Goal: Task Accomplishment & Management: Use online tool/utility

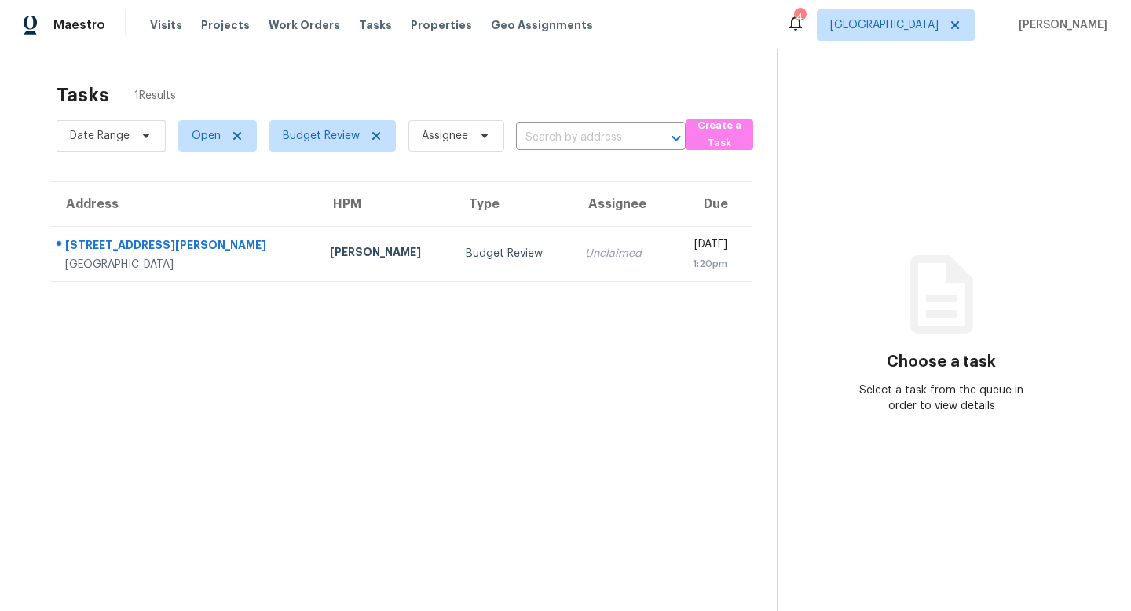
scroll to position [3, 0]
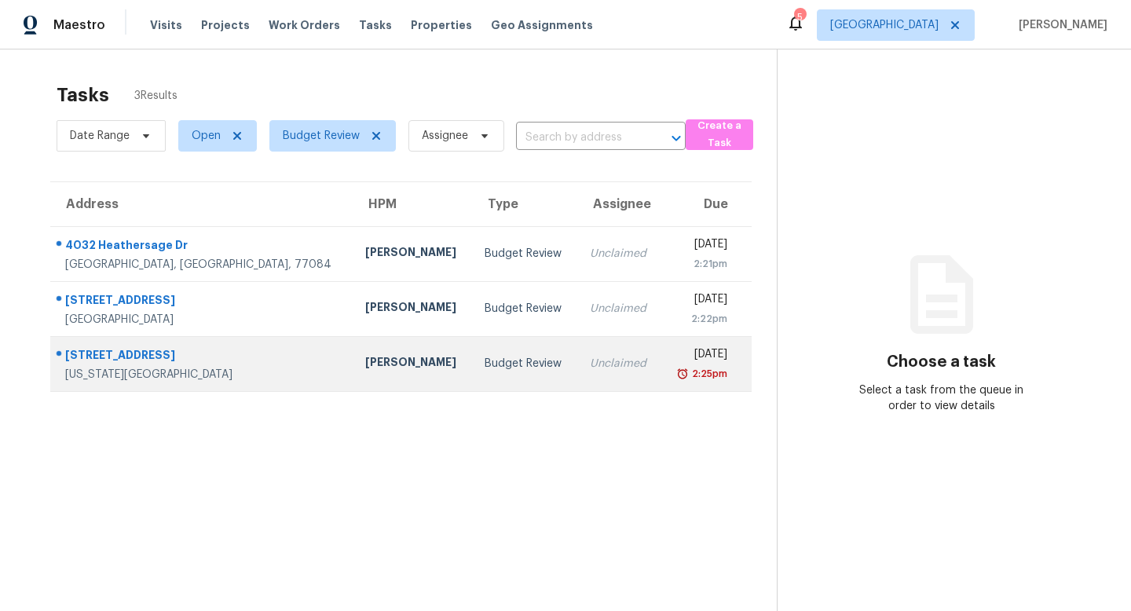
click at [151, 358] on div "3234 Cherry Springs Dr" at bounding box center [202, 357] width 275 height 20
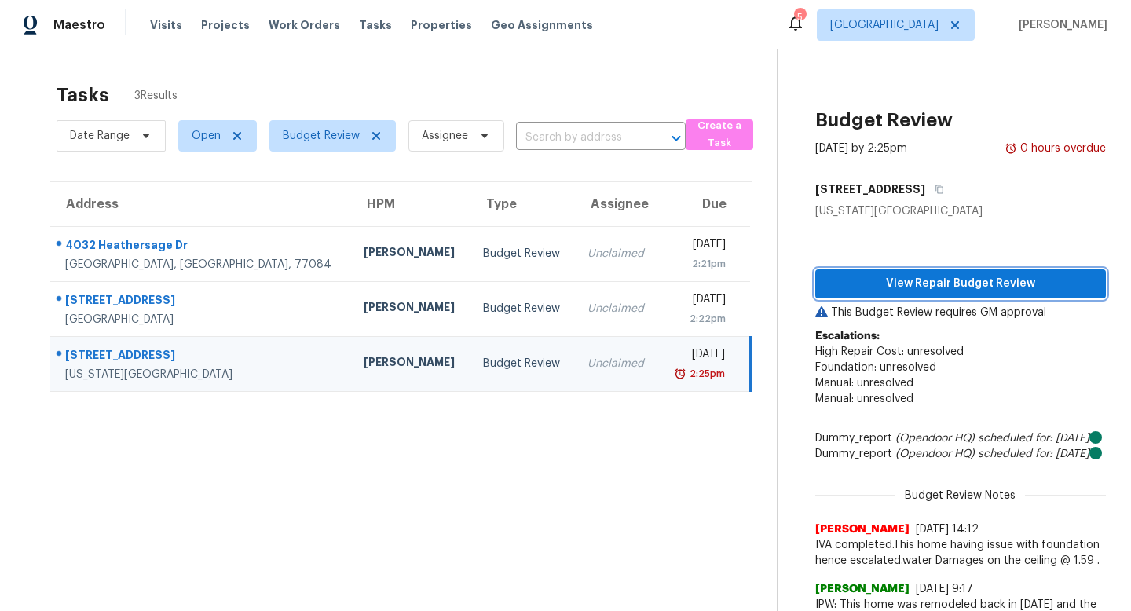
click at [868, 290] on span "View Repair Budget Review" at bounding box center [960, 284] width 265 height 20
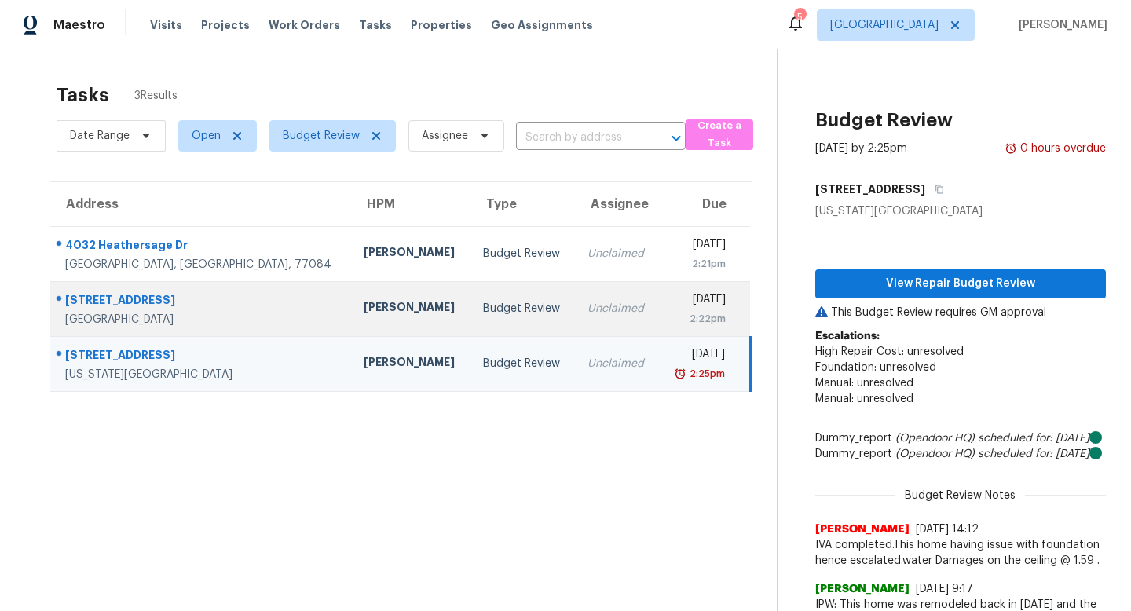
click at [121, 300] on div "11315 Granite Rock Ln" at bounding box center [201, 302] width 273 height 20
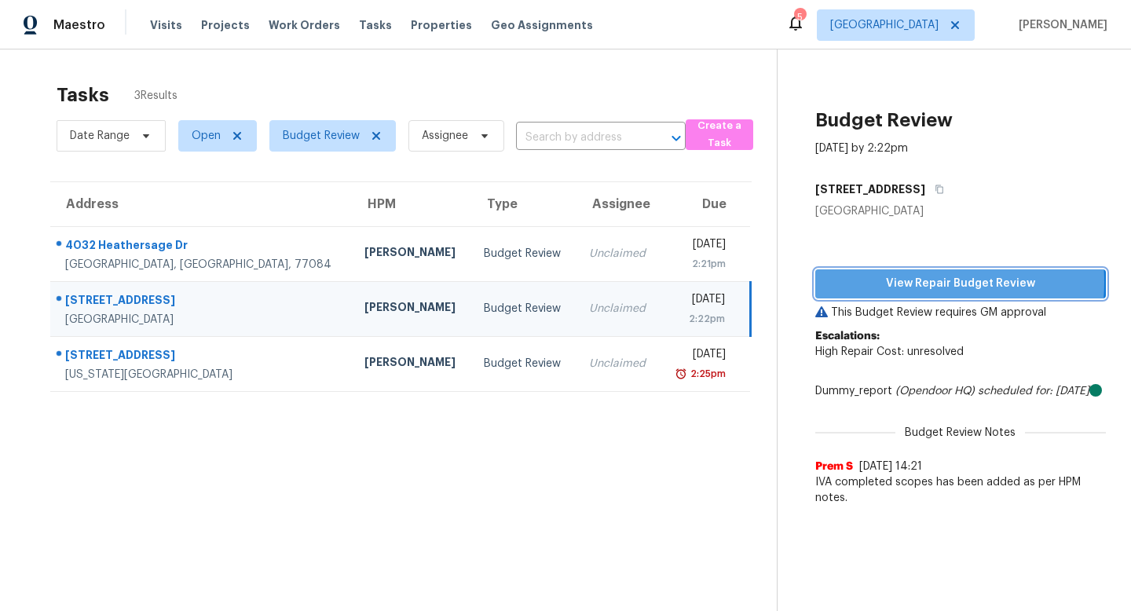
click at [889, 282] on span "View Repair Budget Review" at bounding box center [960, 284] width 265 height 20
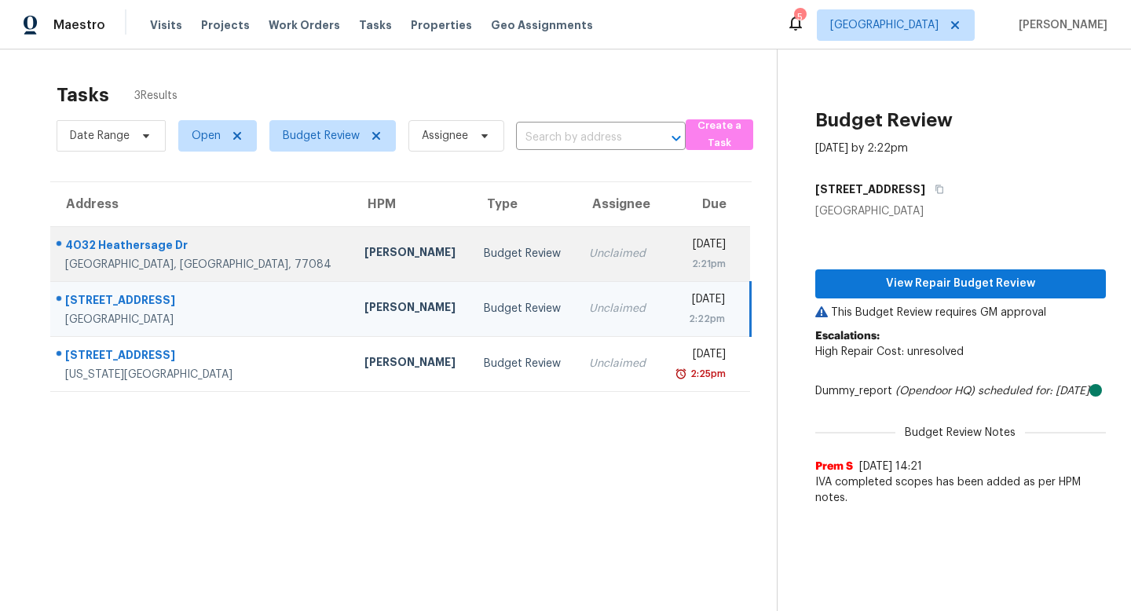
click at [164, 241] on div "4032 Heathersage Dr" at bounding box center [202, 247] width 274 height 20
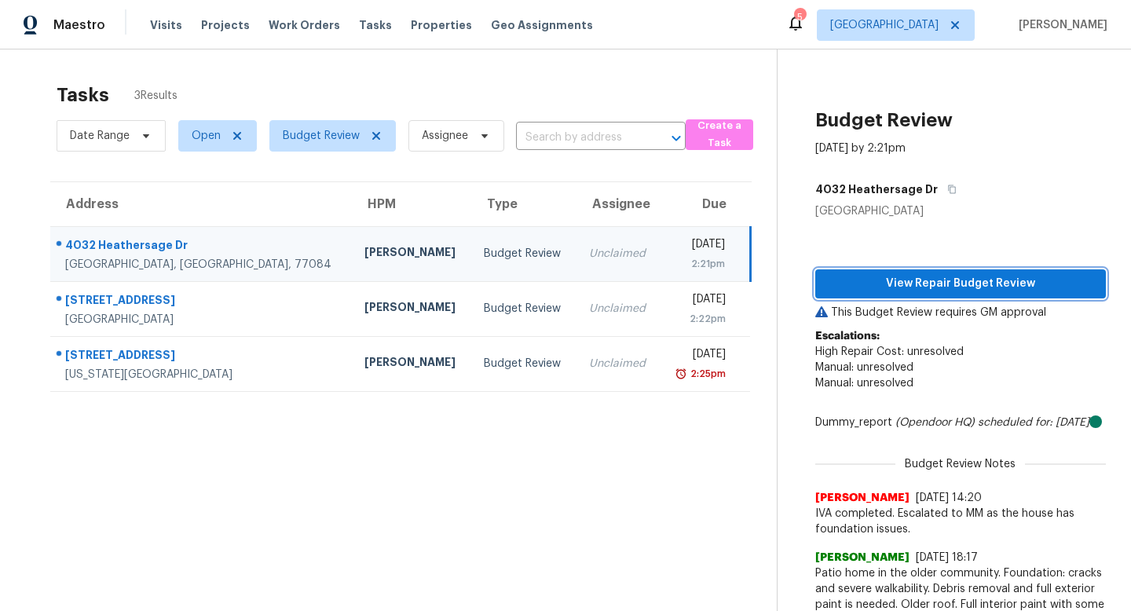
click at [953, 285] on span "View Repair Budget Review" at bounding box center [960, 284] width 265 height 20
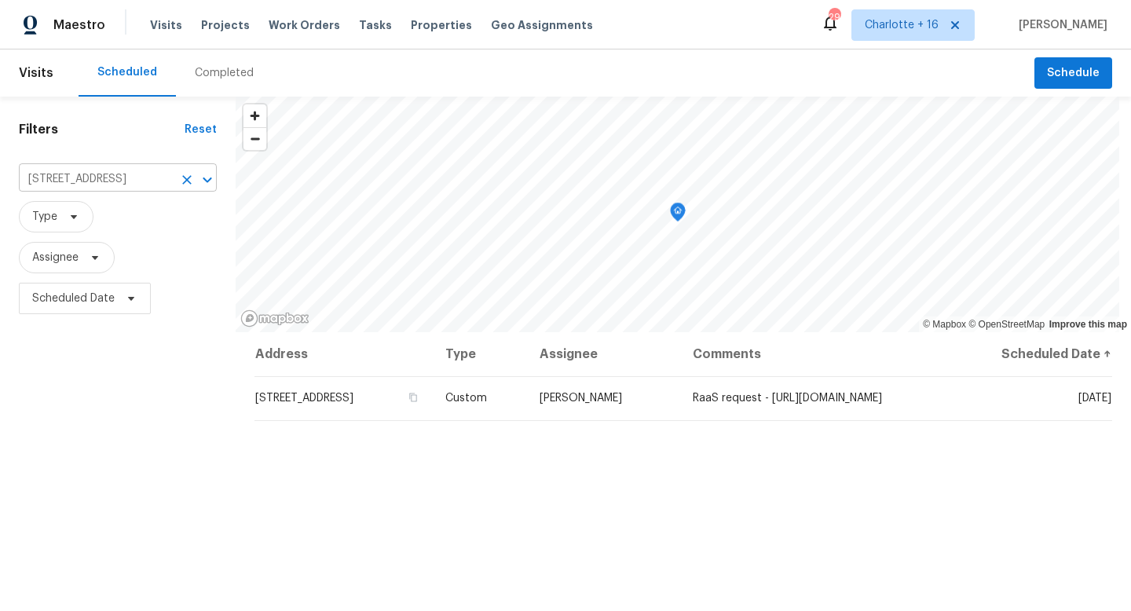
click at [139, 186] on input "5606 Cypressgate Dr, Spring, TX 77373" at bounding box center [96, 179] width 154 height 24
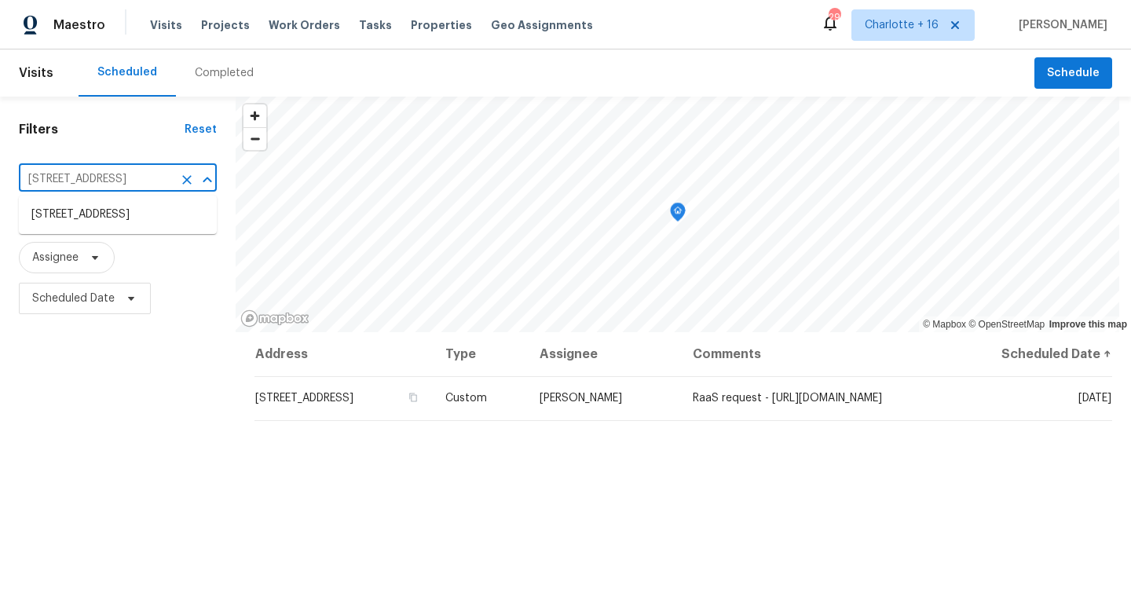
click at [139, 186] on input "5606 Cypressgate Dr, Spring, TX 77373" at bounding box center [96, 179] width 154 height 24
paste input "[STREET_ADDRESS][PERSON_NAME]"
type input "[STREET_ADDRESS][PERSON_NAME]"
click at [139, 231] on li "[STREET_ADDRESS][PERSON_NAME]" at bounding box center [118, 223] width 198 height 42
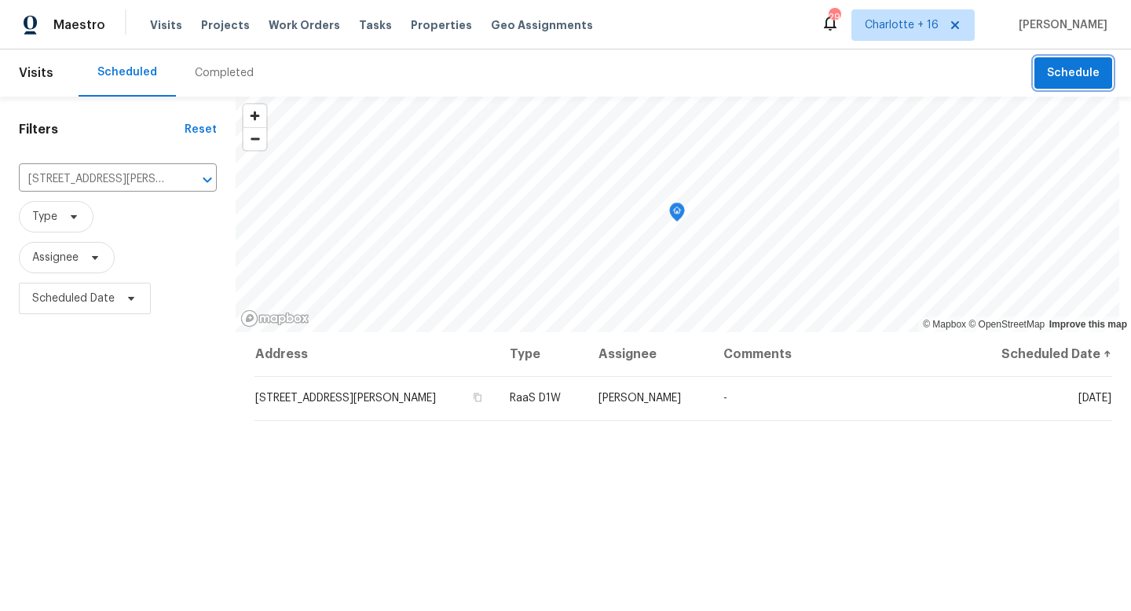
click at [1065, 68] on span "Schedule" at bounding box center [1073, 74] width 53 height 20
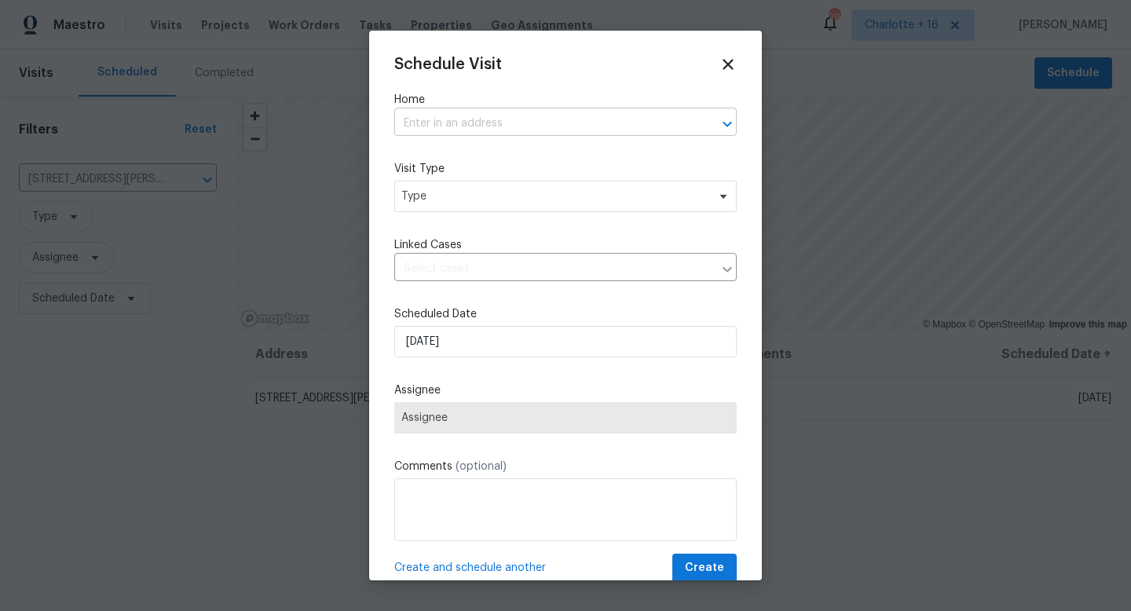
click at [499, 111] on input "text" at bounding box center [543, 123] width 298 height 24
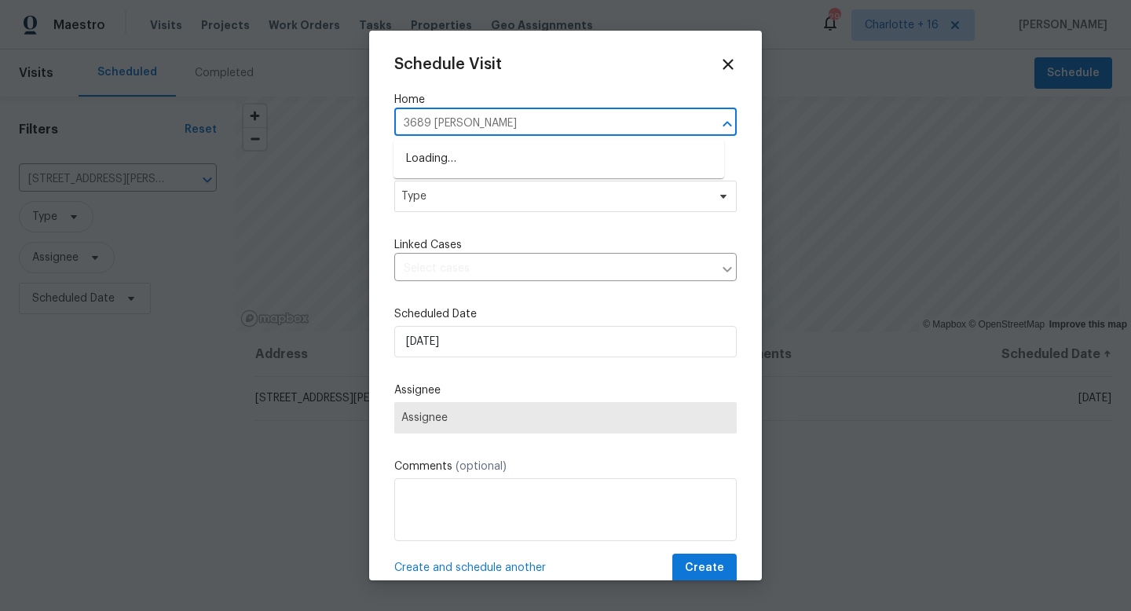
type input "3689 laurie"
click at [495, 152] on li "[STREET_ADDRESS][PERSON_NAME]" at bounding box center [558, 159] width 331 height 26
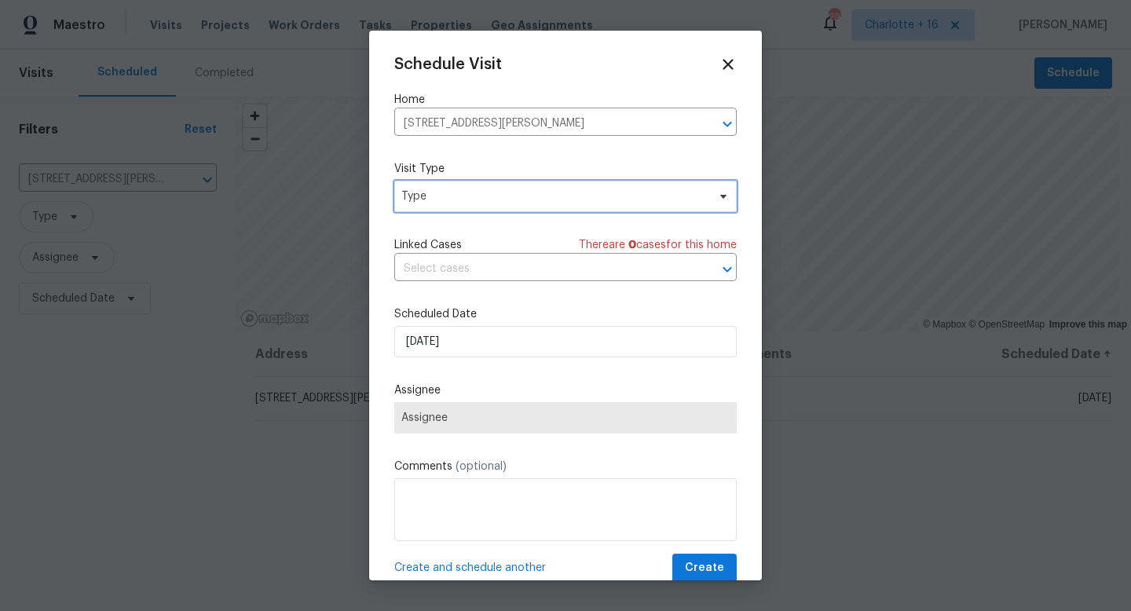
click at [482, 196] on span "Type" at bounding box center [553, 196] width 305 height 16
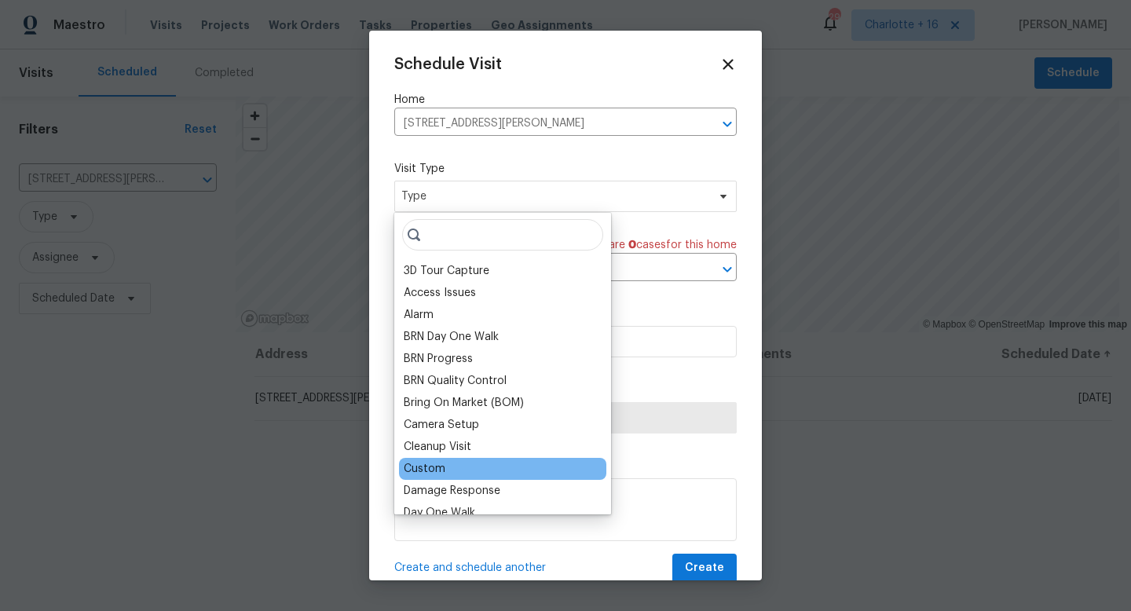
click at [453, 465] on div "Custom" at bounding box center [502, 469] width 207 height 22
click at [432, 468] on div "Custom" at bounding box center [425, 469] width 42 height 16
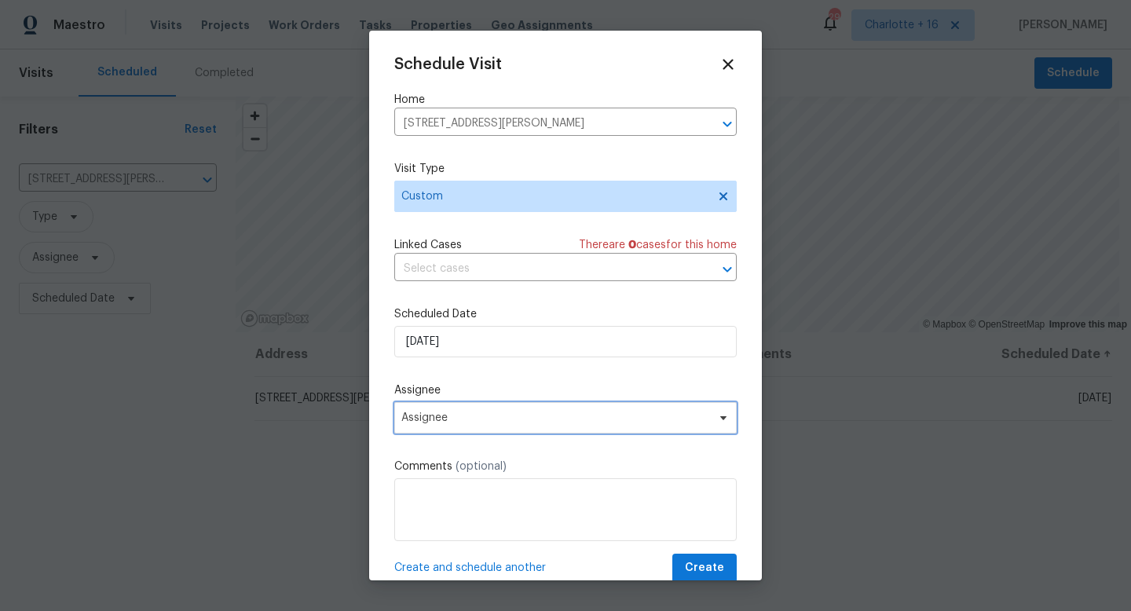
click at [455, 422] on span "Assignee" at bounding box center [555, 417] width 308 height 13
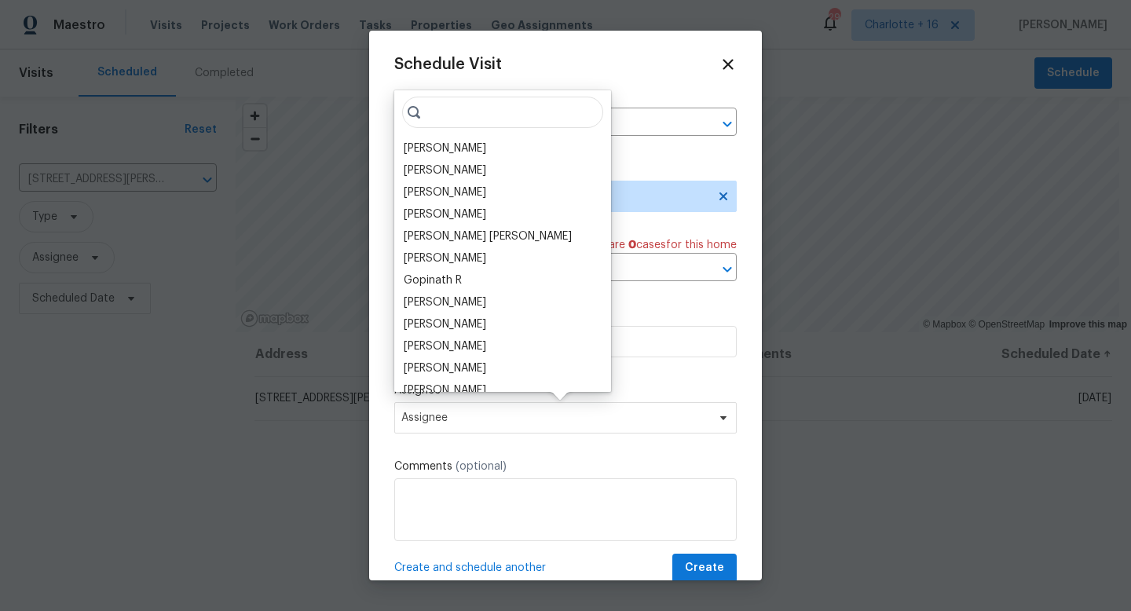
click at [448, 153] on div "[PERSON_NAME]" at bounding box center [445, 149] width 82 height 16
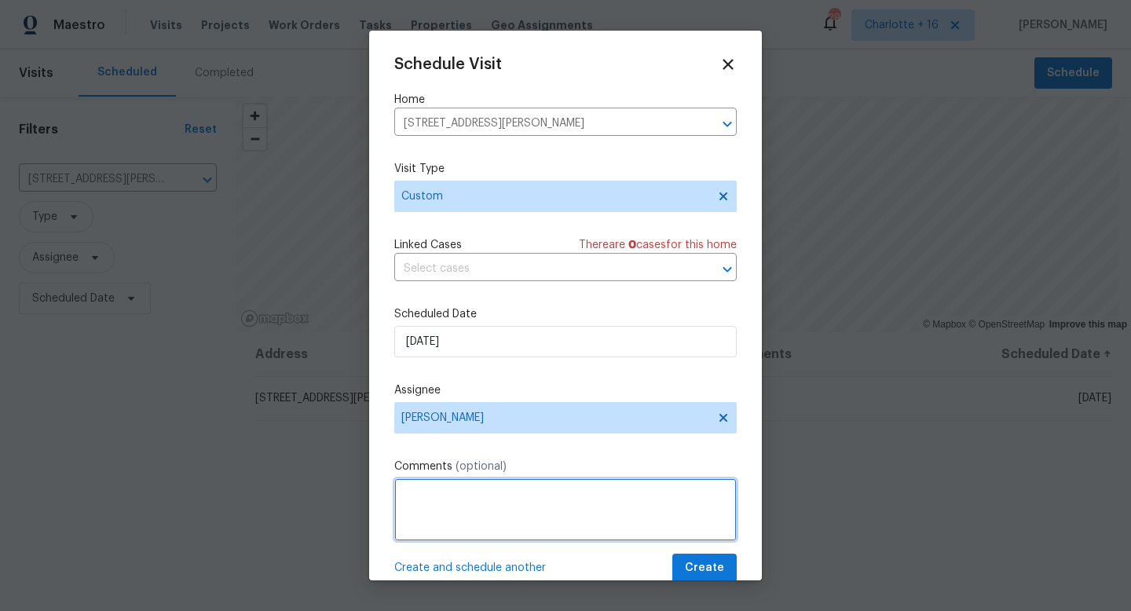
click at [441, 501] on textarea at bounding box center [565, 509] width 342 height 63
paste textarea "https://opendoor.slack.com/archives/C07MY6AKJKG/p1759349083798469"
click at [401, 493] on textarea "https://opendoor.slack.com/archives/C07MY6AKJKG/p1759349083798469" at bounding box center [565, 509] width 342 height 63
click at [399, 488] on textarea "https://opendoor.slack.com/archives/C07MY6AKJKG/p1759349083798469" at bounding box center [565, 509] width 342 height 63
paste textarea "1.) Insulation: Insufficient insulation was observed and must be correct to mee…"
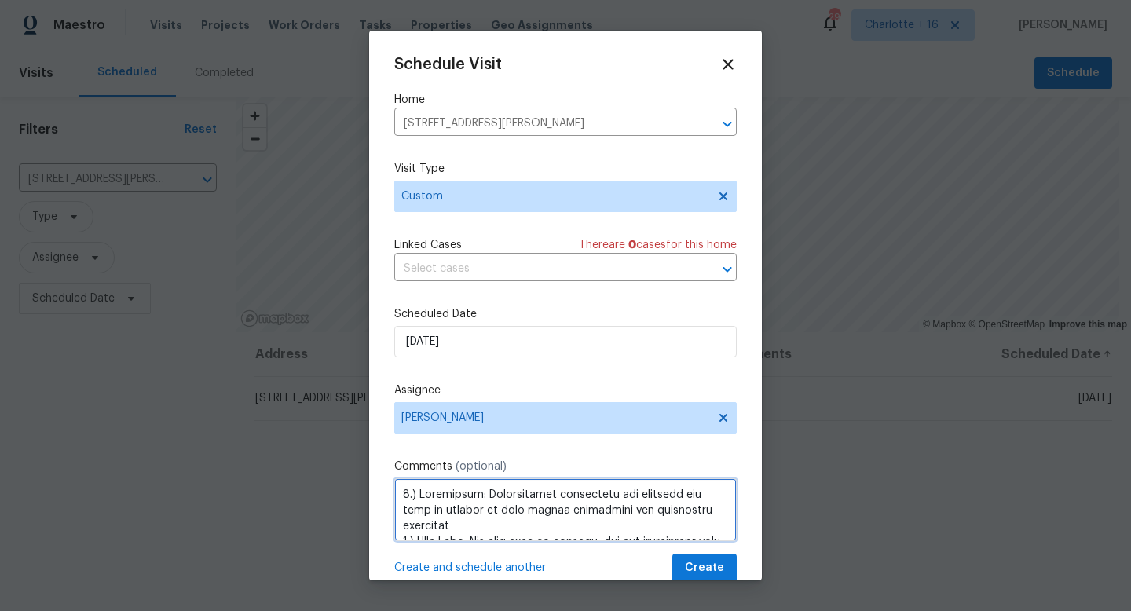
click at [400, 493] on textarea at bounding box center [565, 509] width 342 height 63
paste textarea "Access Instructions: 19141850"
type textarea "Access Instructions: 19141850 1.) Insulation: Insufficient insulation was obser…"
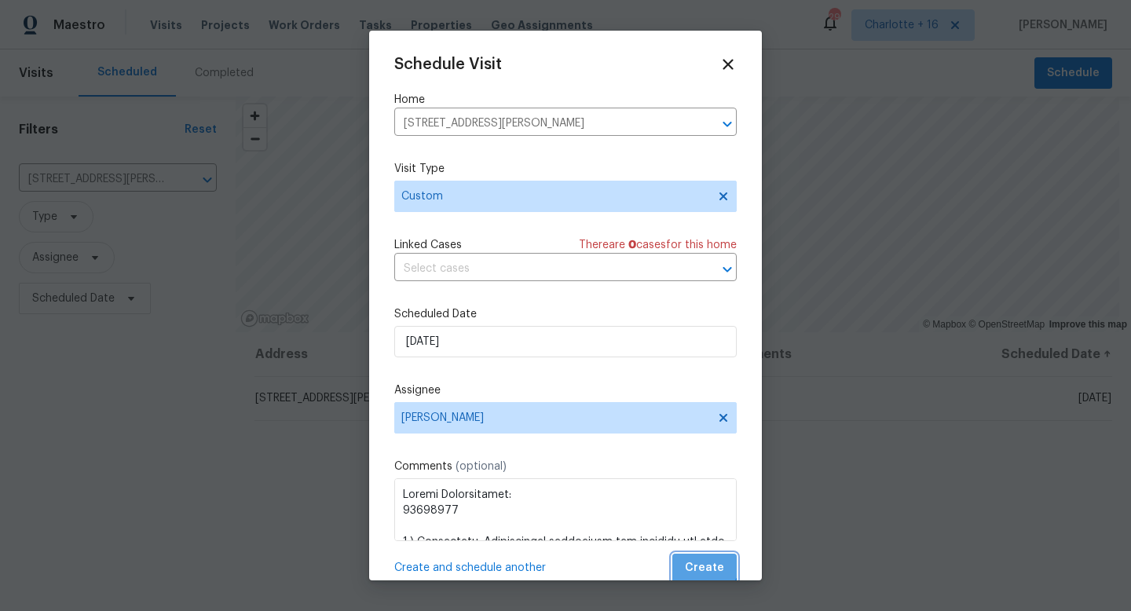
click at [689, 561] on span "Create" at bounding box center [704, 568] width 39 height 20
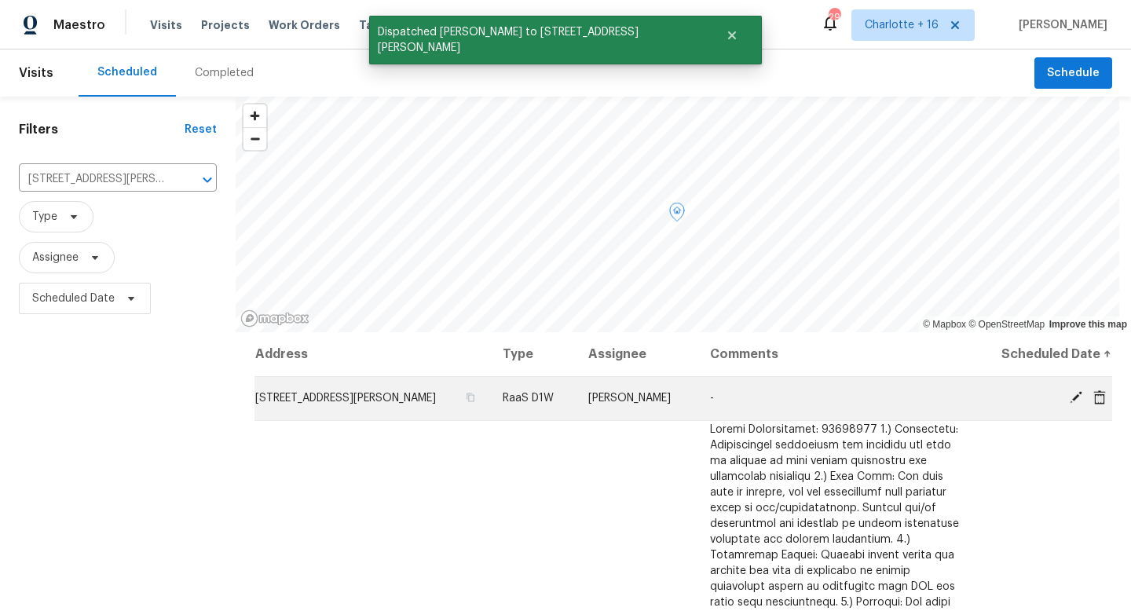
click at [1093, 397] on icon at bounding box center [1099, 396] width 13 height 14
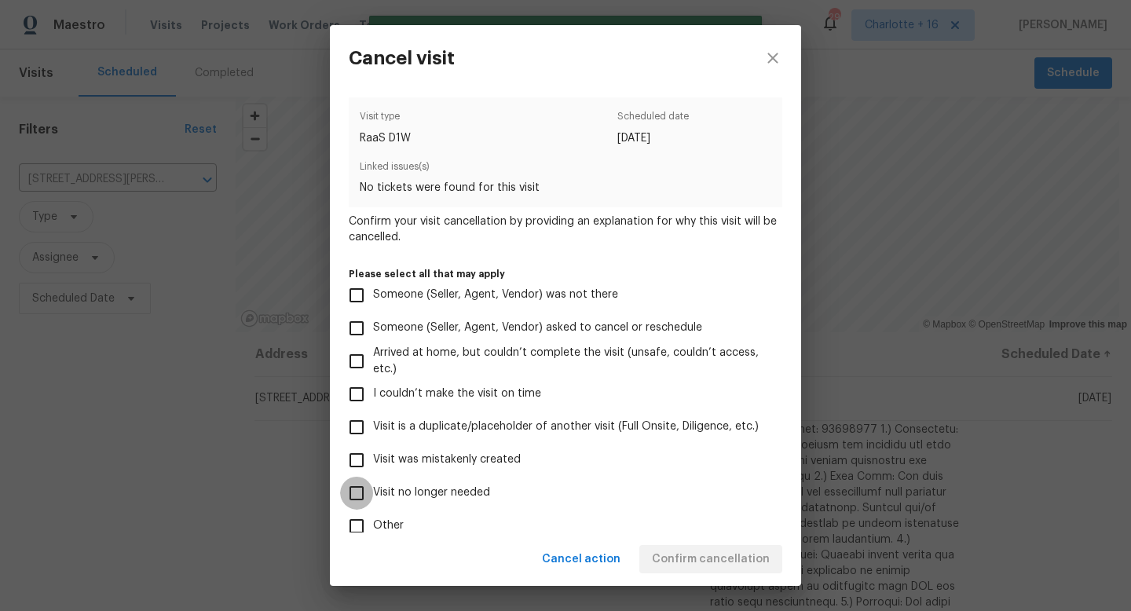
click at [367, 495] on input "Visit no longer needed" at bounding box center [356, 493] width 33 height 33
checkbox input "true"
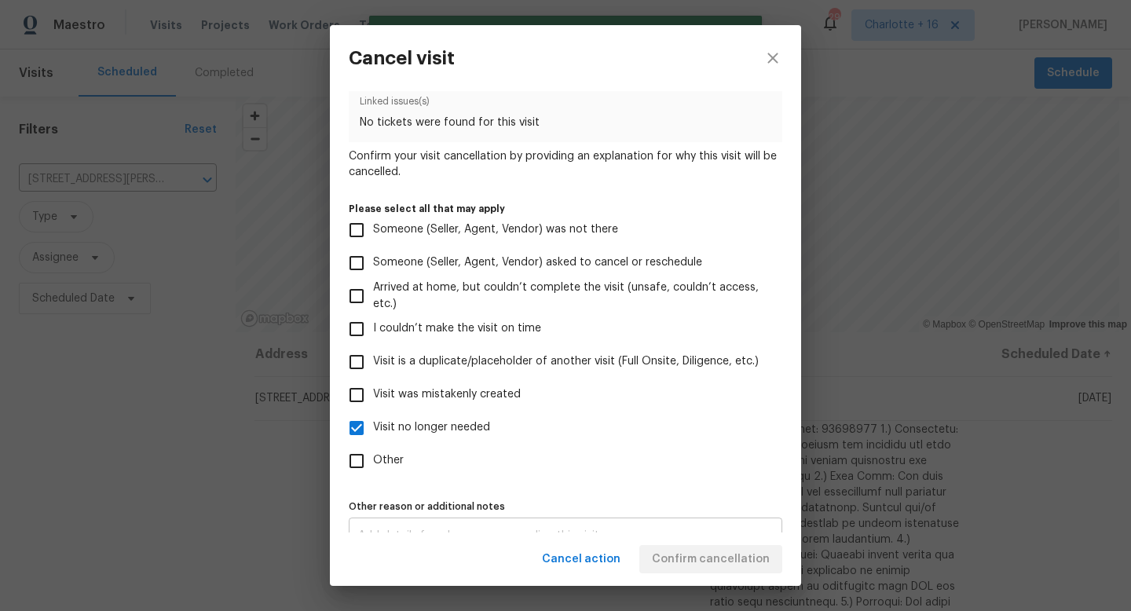
scroll to position [93, 0]
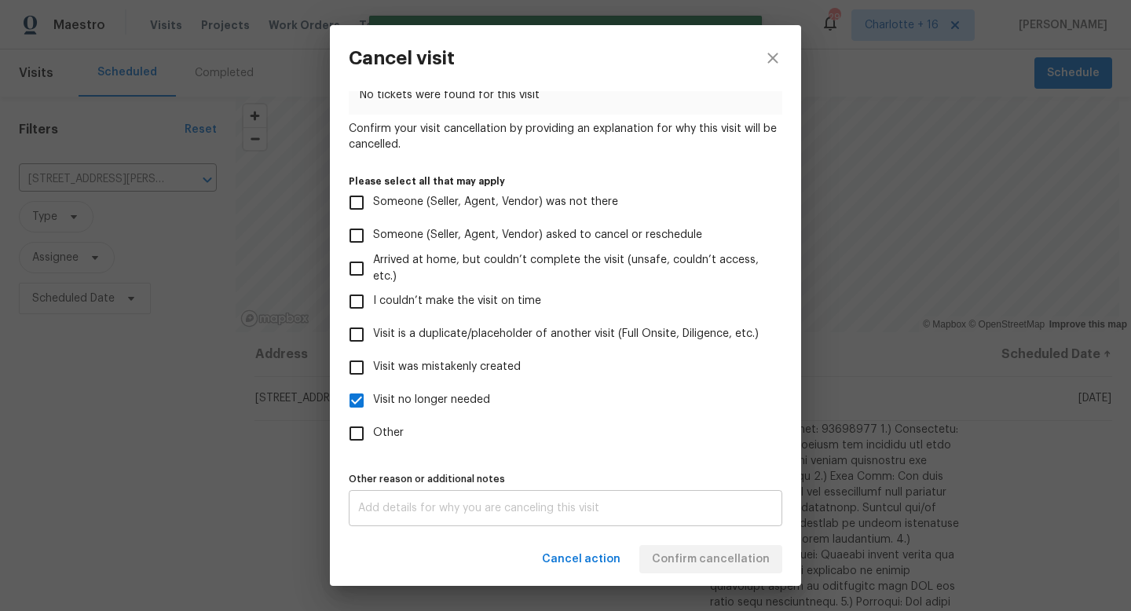
click at [700, 520] on div "x Other reason or additional notes" at bounding box center [565, 508] width 433 height 36
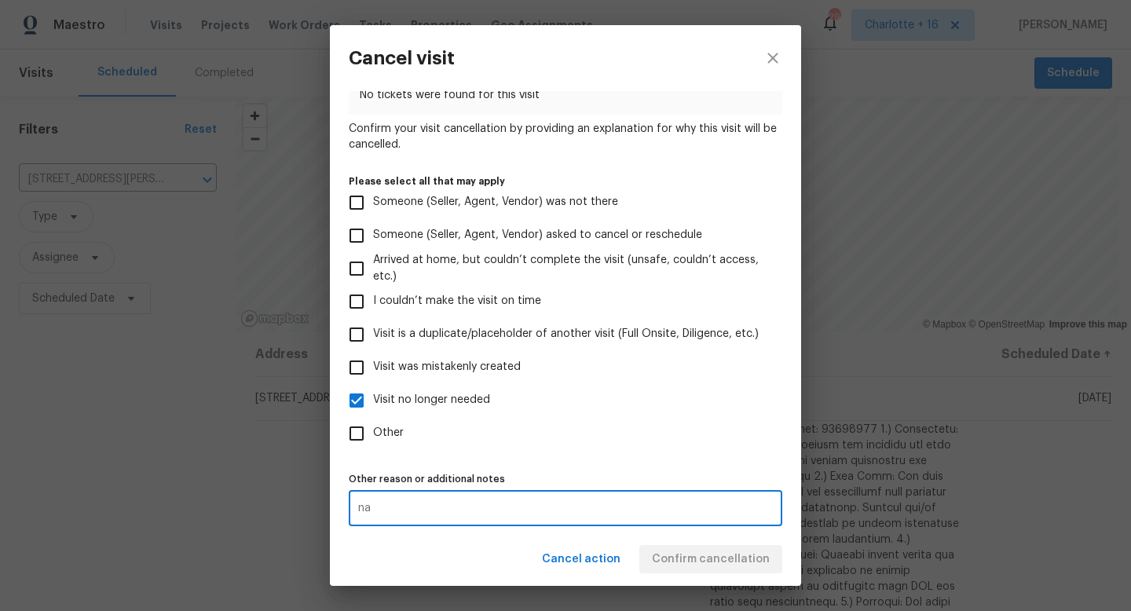
type textarea "na"
click at [777, 560] on div "Cancel action Confirm cancellation" at bounding box center [565, 559] width 471 height 54
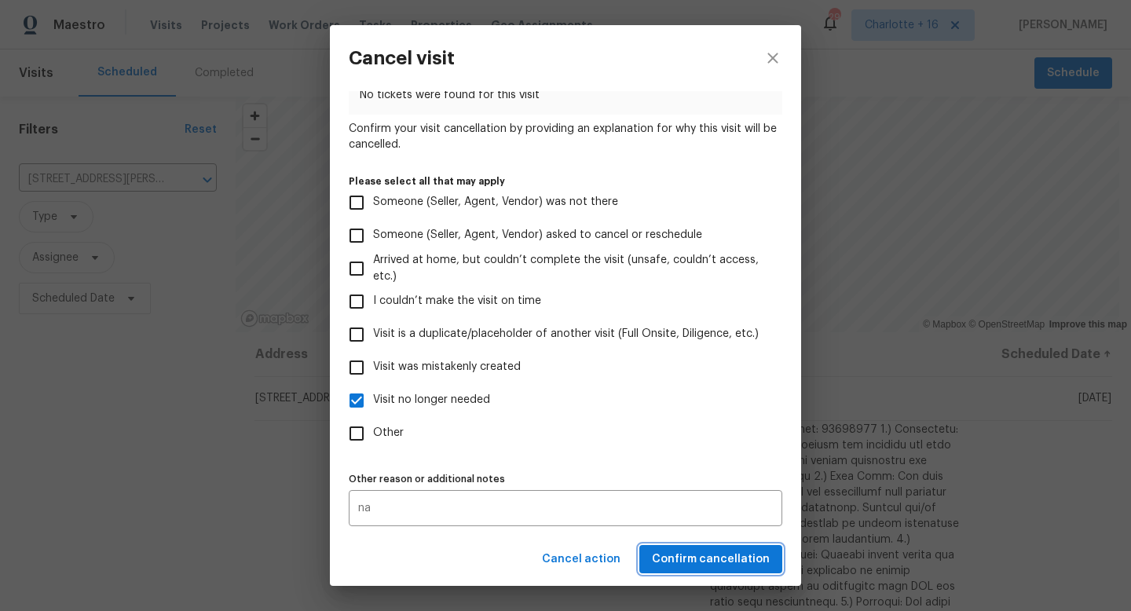
click at [768, 555] on span "Confirm cancellation" at bounding box center [711, 560] width 118 height 20
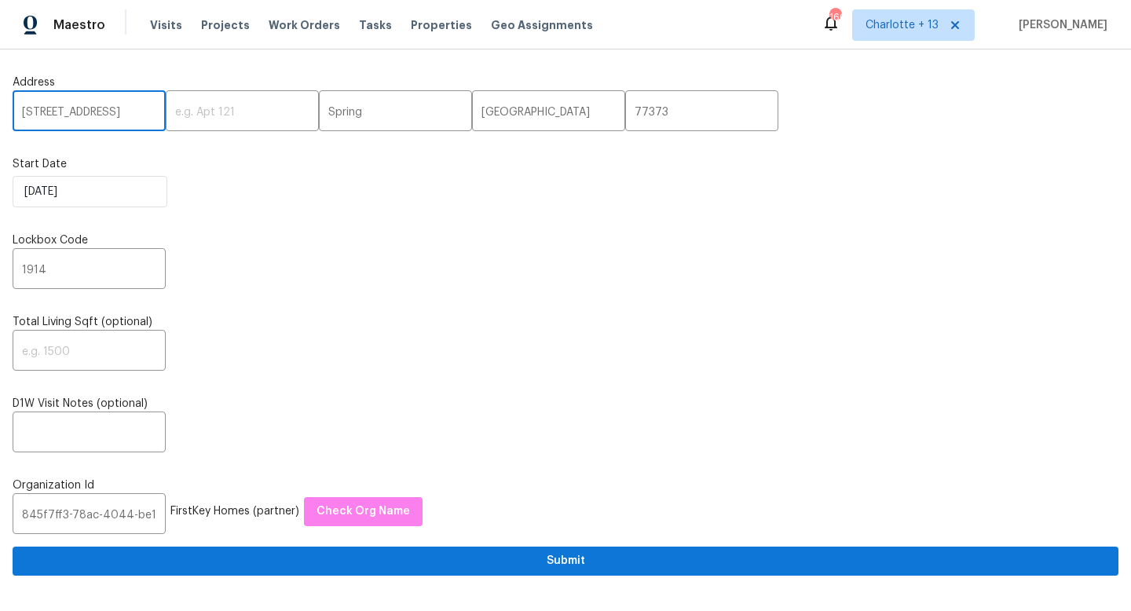
paste input "[STREET_ADDRESS][PERSON_NAME]"
click at [129, 113] on input "3689 Laurie Woods Ln, Decatur, GA 30034" at bounding box center [89, 112] width 153 height 37
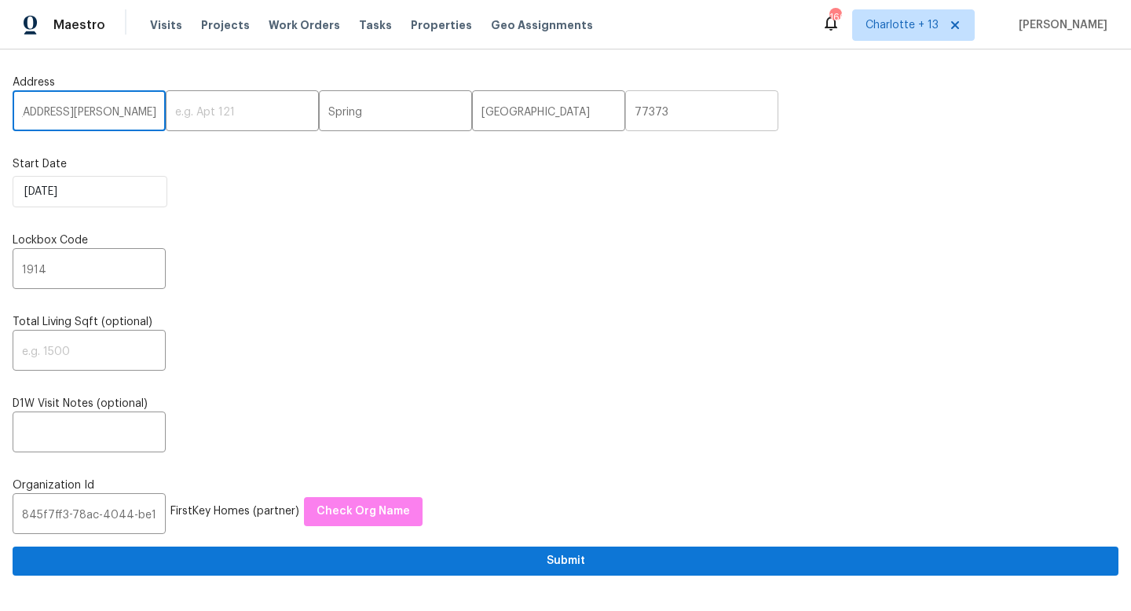
type input "3689 Laurie Woods Ln, Decatur, GA"
click at [625, 107] on input "77373" at bounding box center [701, 112] width 153 height 37
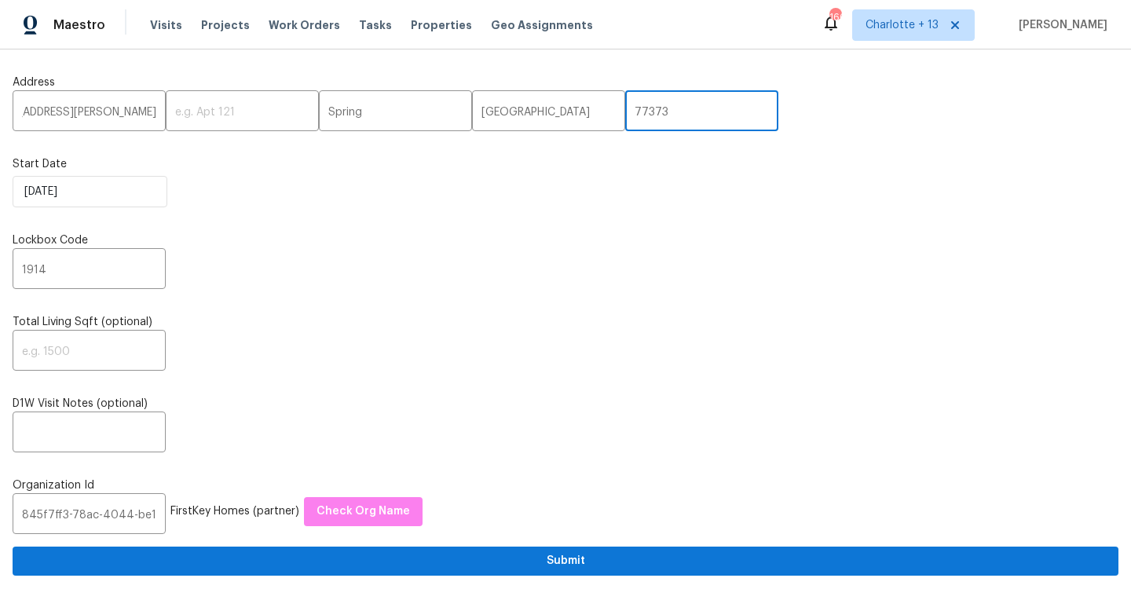
scroll to position [0, 0]
click at [625, 106] on input "77373" at bounding box center [701, 112] width 153 height 37
click at [625, 108] on input "77373" at bounding box center [701, 112] width 153 height 37
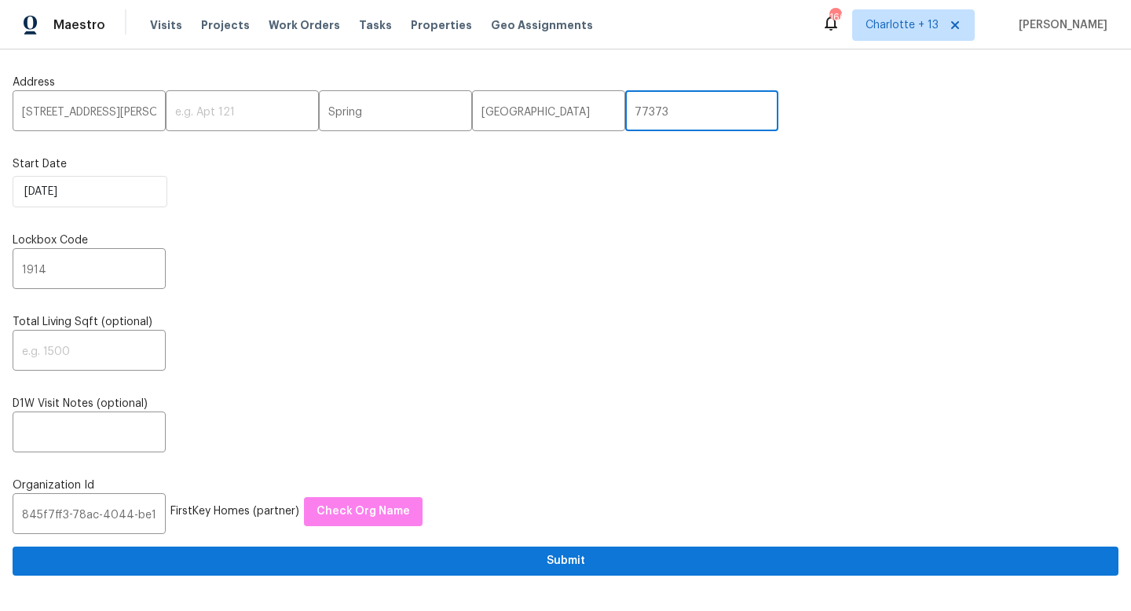
paste input "30034"
type input "30034"
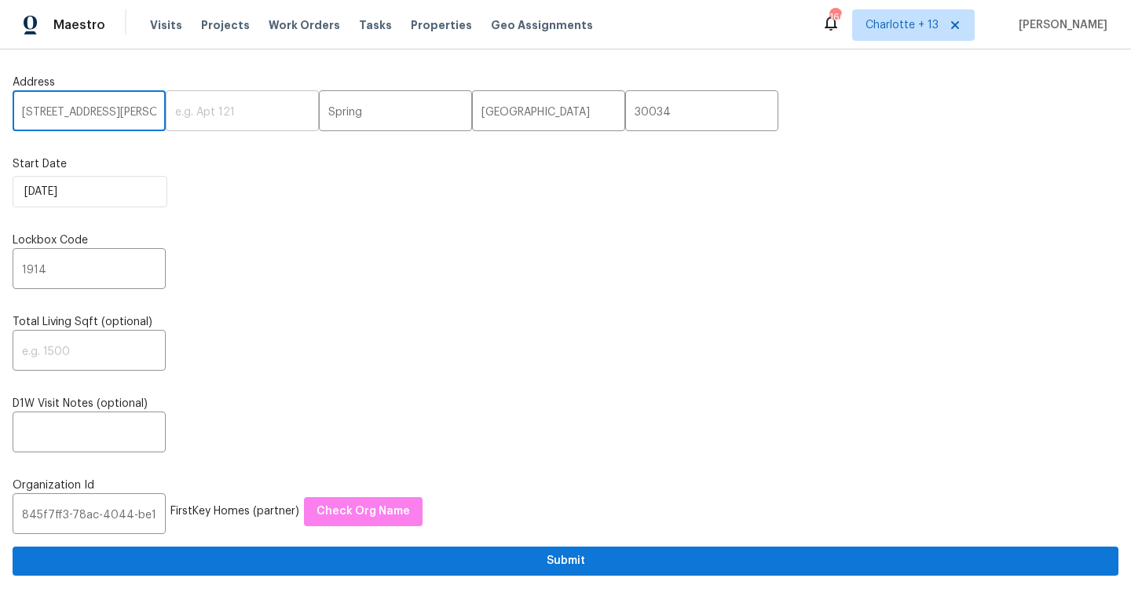
scroll to position [0, 61]
drag, startPoint x: 127, startPoint y: 110, endPoint x: 200, endPoint y: 119, distance: 73.5
click at [200, 119] on div "3689 Laurie Woods Ln, Decatur, GA ​ ​ Spring ​ TX ​ 30034 ​" at bounding box center [566, 112] width 1106 height 37
click at [133, 113] on input "3689 Laurie Woods Ln, Decatur, GA" at bounding box center [89, 112] width 153 height 37
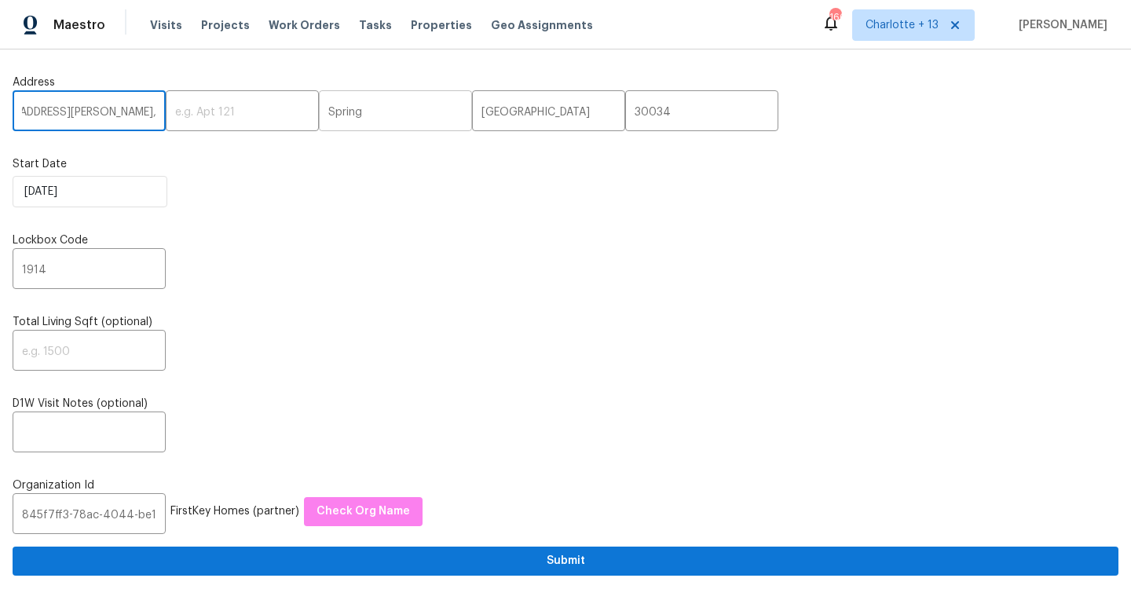
scroll to position [0, 42]
type input "3689 Laurie Woods Ln, Decatur,"
click at [475, 115] on input "TX" at bounding box center [548, 112] width 153 height 37
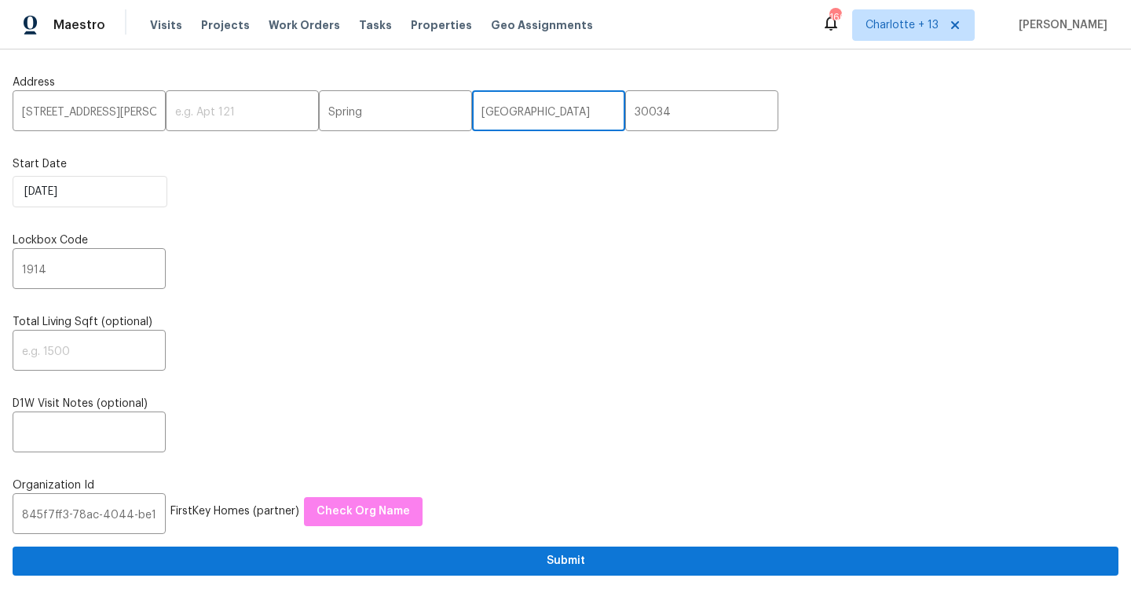
click at [475, 114] on input "TX" at bounding box center [548, 112] width 153 height 37
paste input "GA"
type input "GA"
click at [130, 109] on input "3689 Laurie Woods Ln, Decatur," at bounding box center [89, 112] width 153 height 37
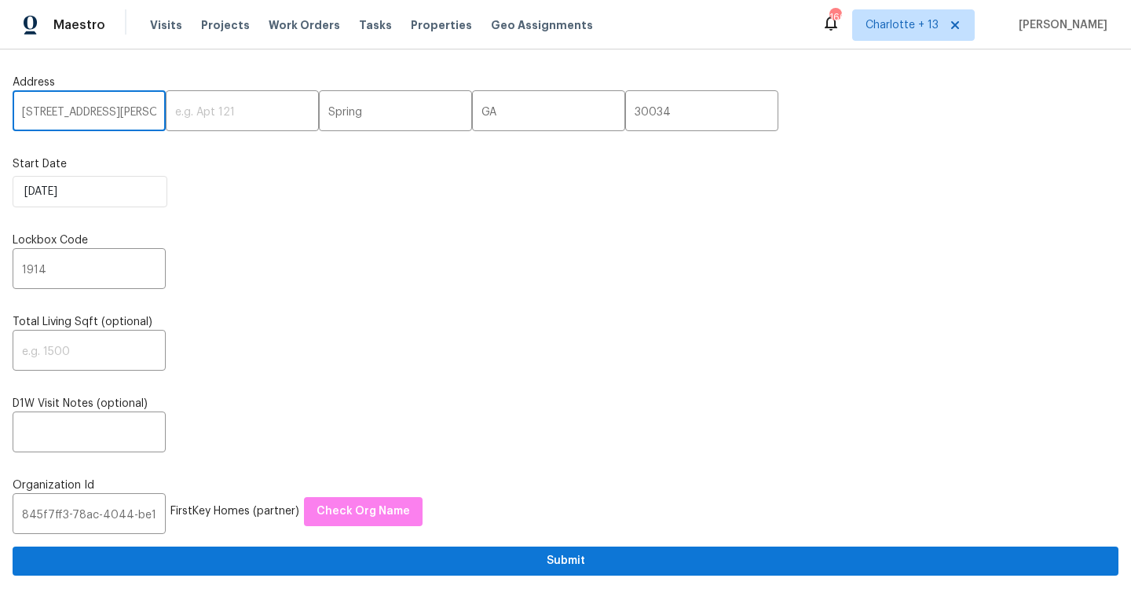
click at [130, 109] on input "3689 Laurie Woods Ln, Decatur," at bounding box center [89, 112] width 153 height 37
drag, startPoint x: 130, startPoint y: 109, endPoint x: 191, endPoint y: 115, distance: 60.7
click at [191, 115] on div "3689 Laurie Woods Ln, Decatur, ​ ​ Spring ​ GA ​ 30034 ​" at bounding box center [566, 112] width 1106 height 37
click at [128, 115] on input "3689 Laurie Woods Ln, Decatur," at bounding box center [89, 112] width 153 height 37
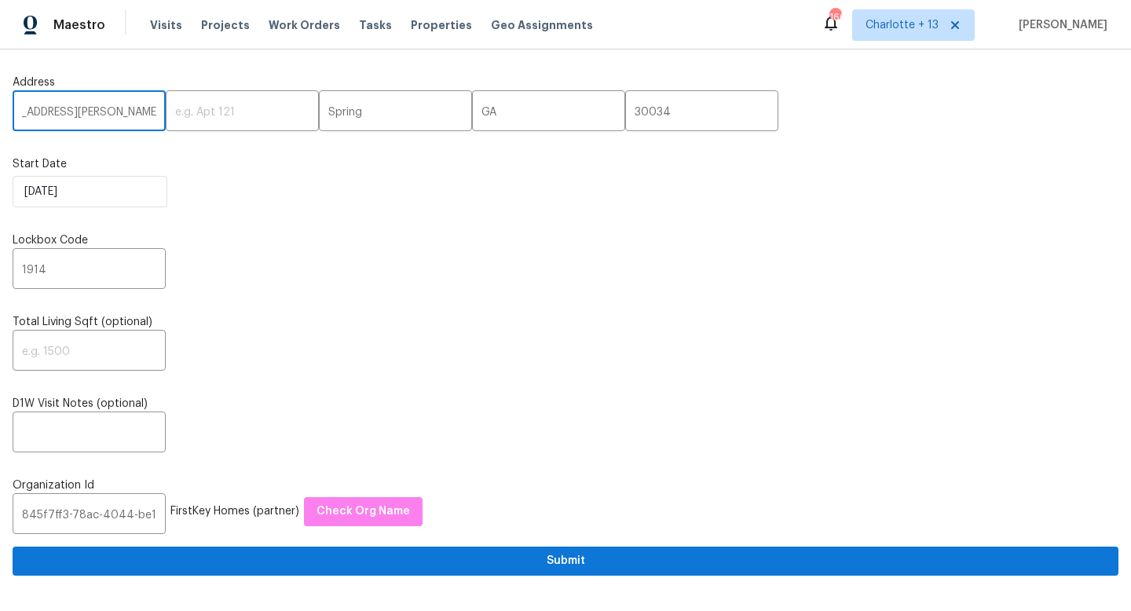
click at [128, 115] on input "3689 Laurie Woods Ln, Decatur," at bounding box center [89, 112] width 153 height 37
type input "3689 Laurie Woods Ln,,"
click at [338, 125] on input "Spring" at bounding box center [395, 112] width 153 height 37
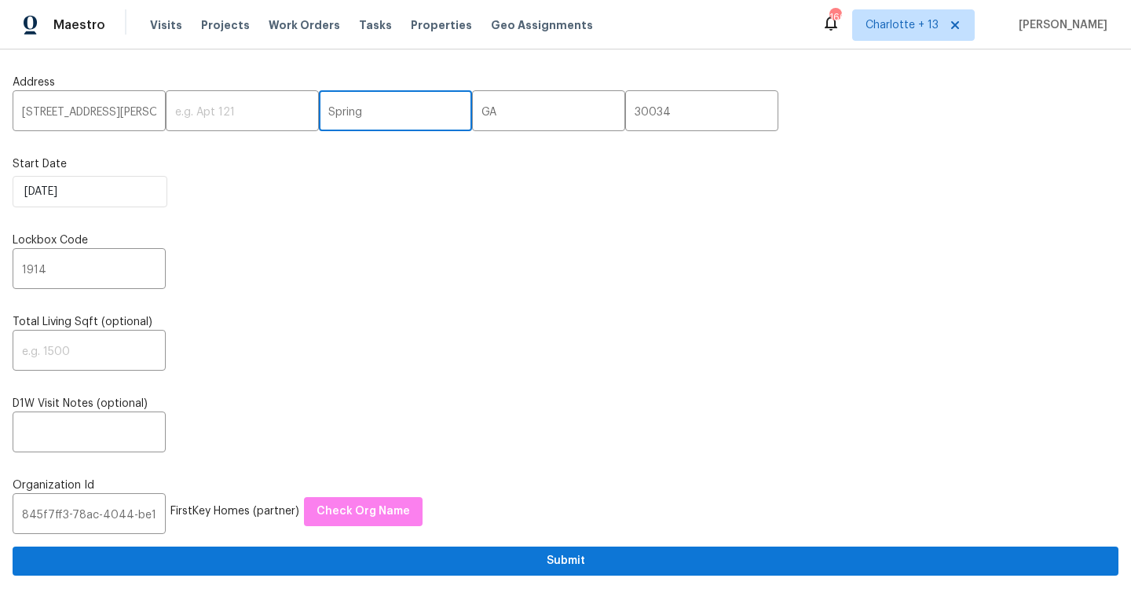
click at [338, 124] on input "Spring" at bounding box center [395, 112] width 153 height 37
paste input "Decatur"
type input "Decatur"
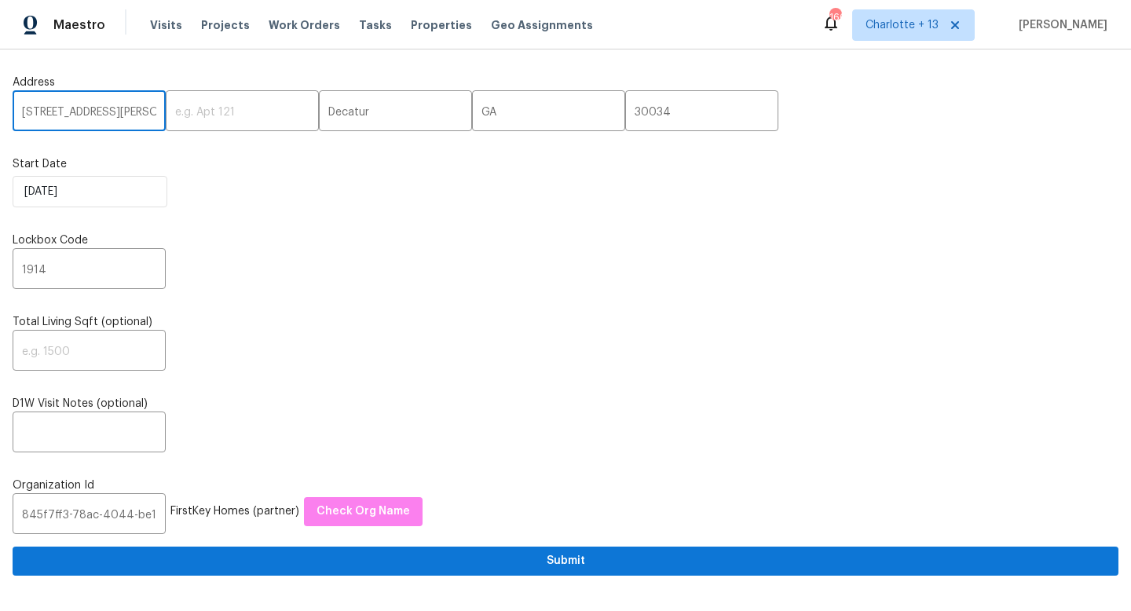
click at [148, 112] on input "3689 Laurie Woods Ln,," at bounding box center [89, 112] width 153 height 37
type input "3689 Laurie Woods Ln"
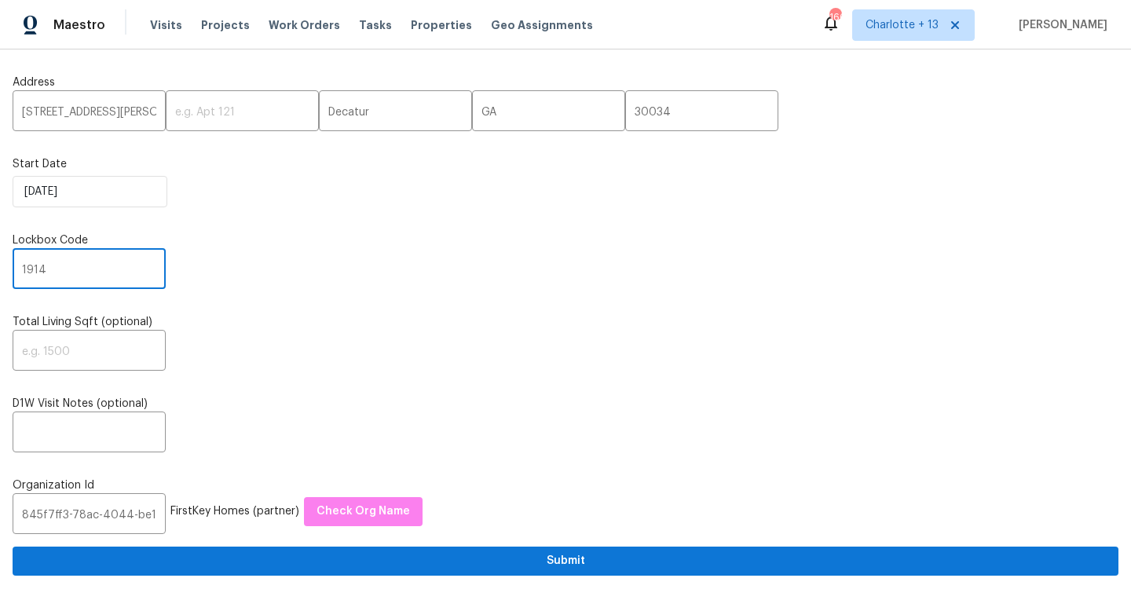
drag, startPoint x: 49, startPoint y: 271, endPoint x: 0, endPoint y: 270, distance: 49.5
type input "0000"
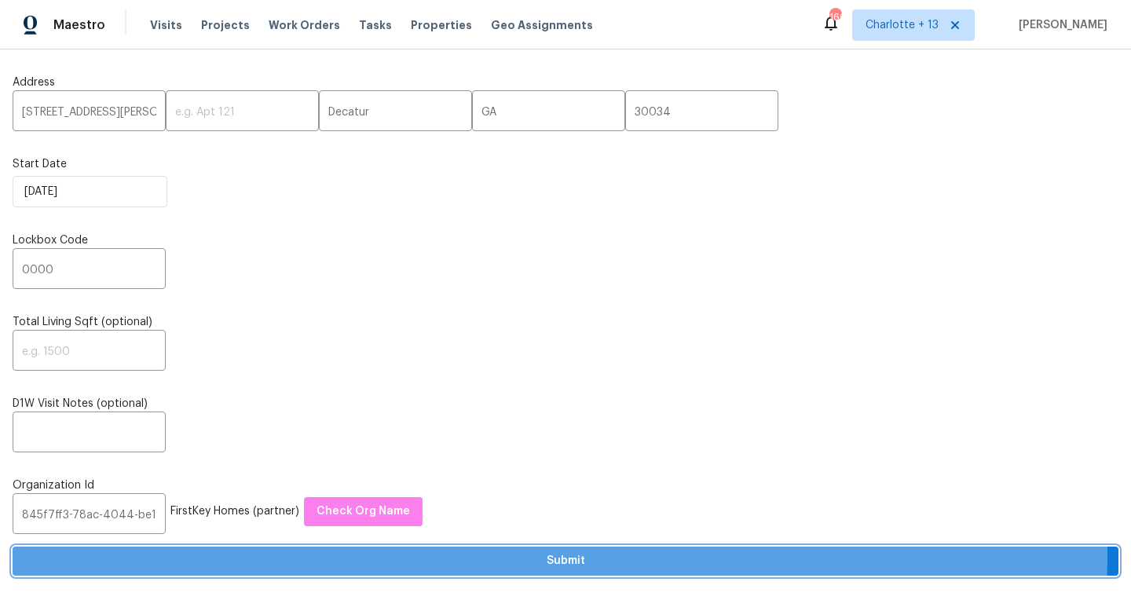
click at [371, 556] on span "Submit" at bounding box center [565, 561] width 1080 height 20
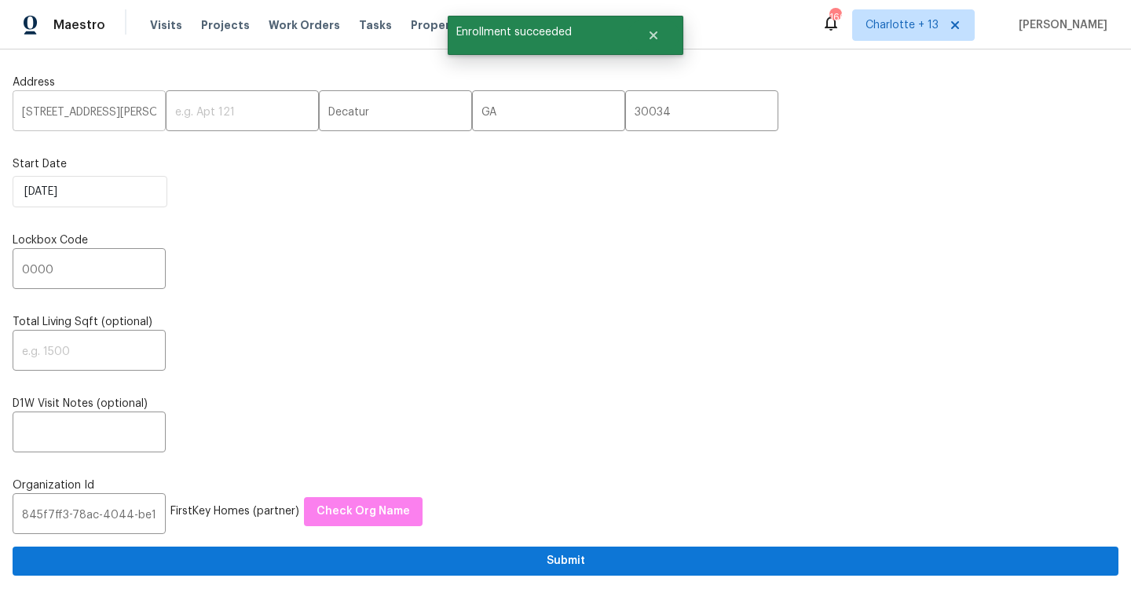
click at [102, 108] on input "3689 Laurie Woods Ln" at bounding box center [89, 112] width 153 height 37
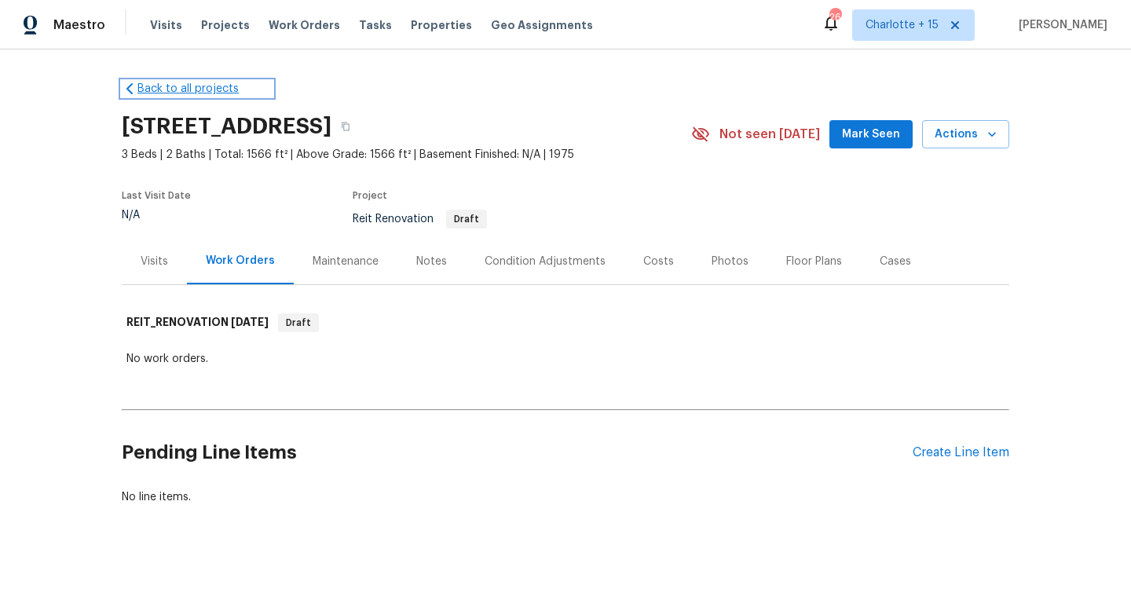
click at [174, 93] on link "Back to all projects" at bounding box center [197, 89] width 151 height 16
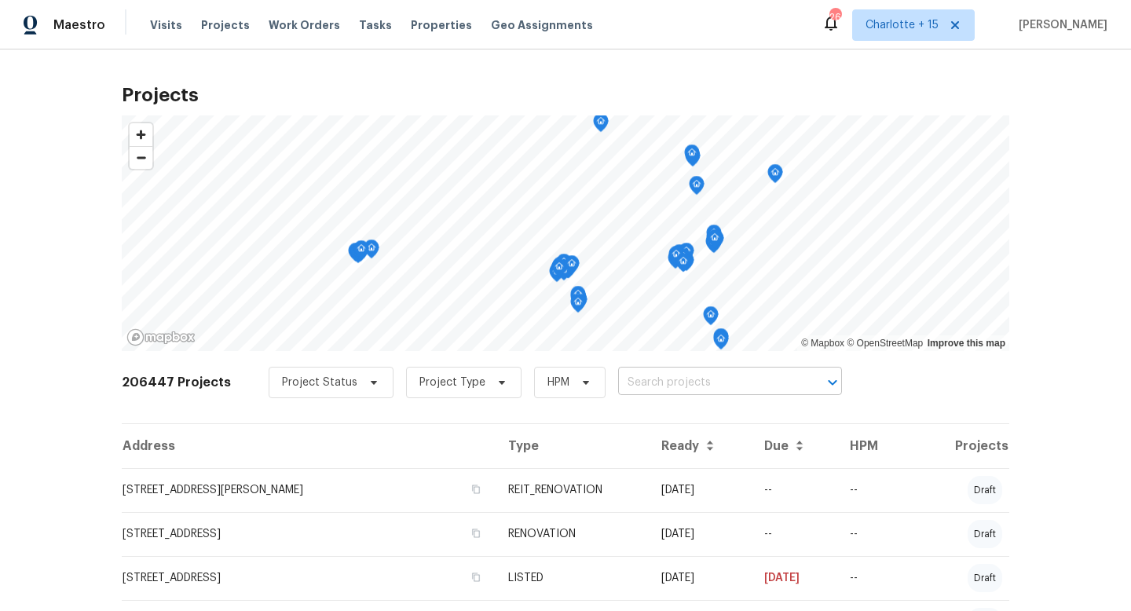
click at [618, 382] on input "text" at bounding box center [708, 383] width 180 height 24
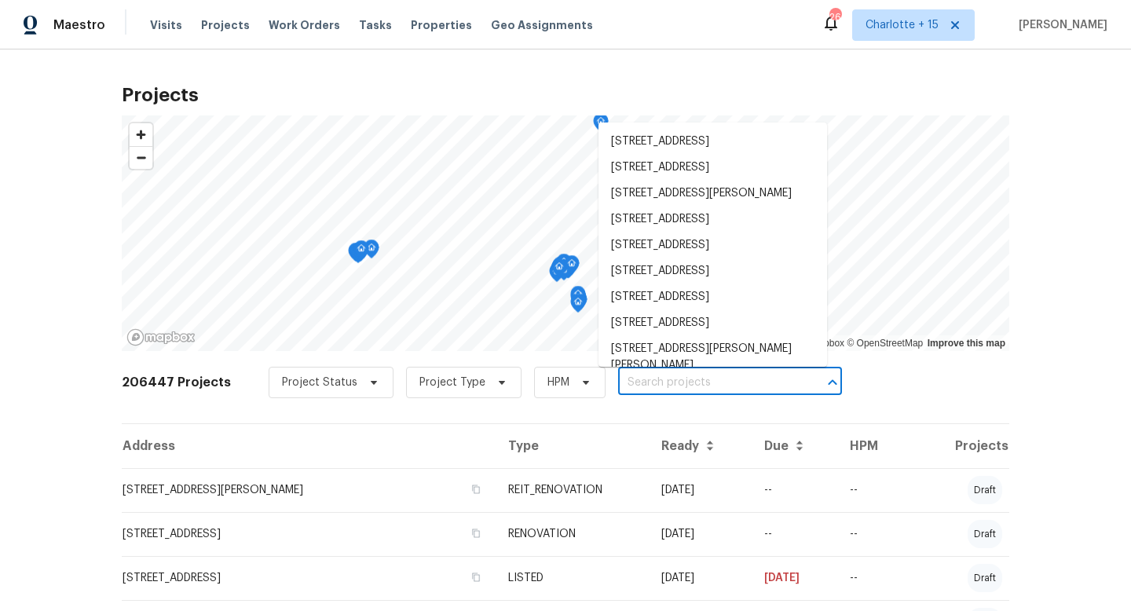
paste input "3689 Laurie Woods Ln"
type input "3689 Laurie Woods Ln"
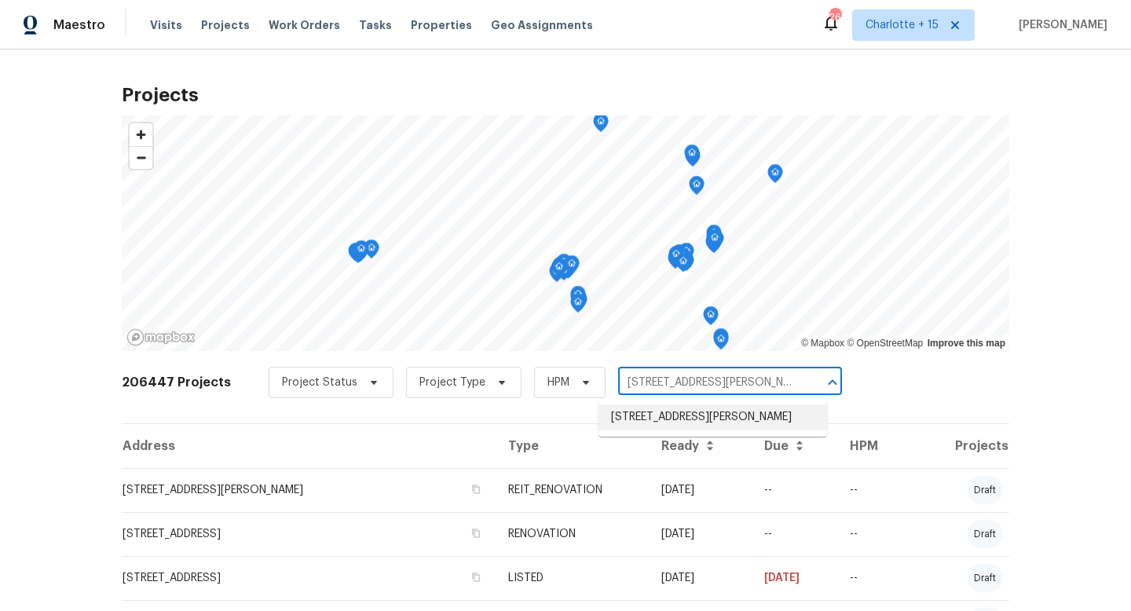
click at [668, 426] on li "3689 Laurie Woods Ln, Decatur, GA 30034" at bounding box center [712, 417] width 228 height 26
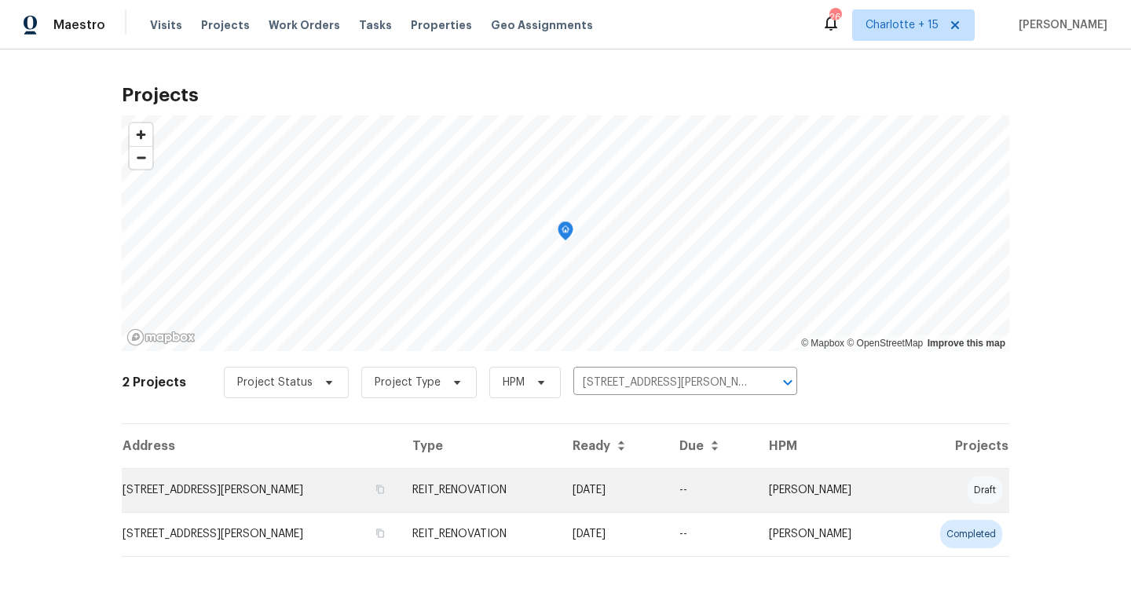
click at [314, 491] on td "3689 Laurie Woods Ln, Decatur, GA 30034" at bounding box center [261, 490] width 278 height 44
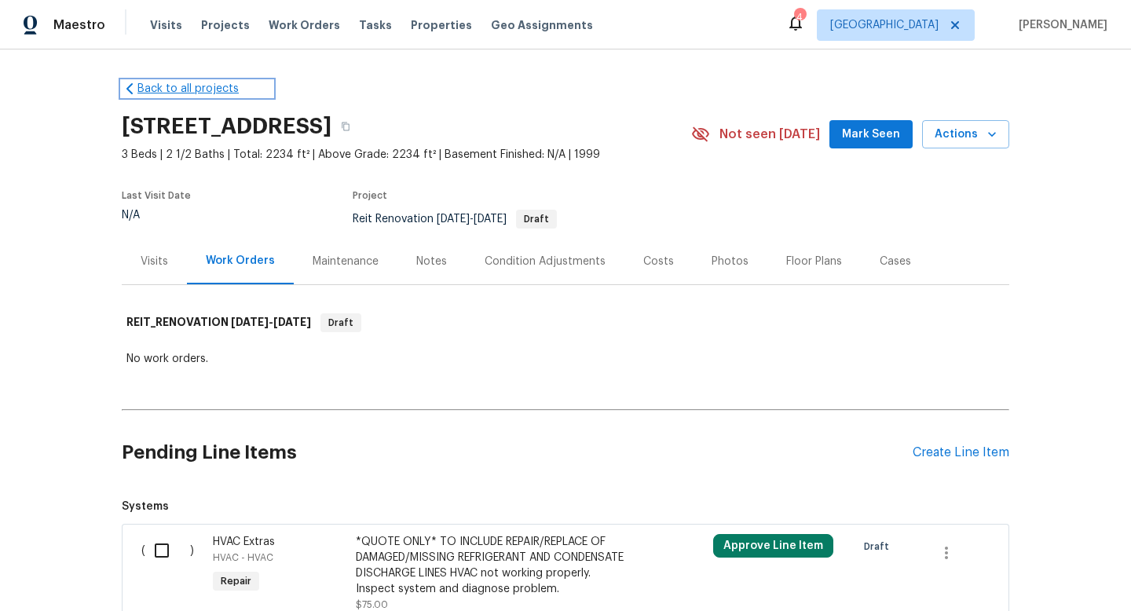
click at [208, 88] on link "Back to all projects" at bounding box center [197, 89] width 151 height 16
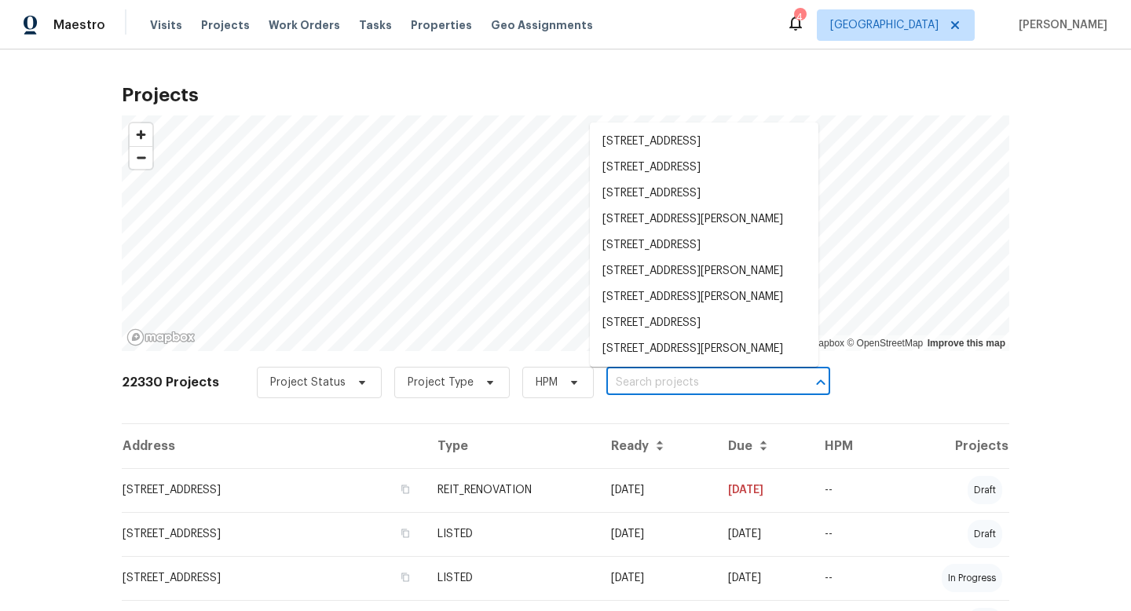
click at [619, 381] on input "text" at bounding box center [696, 383] width 180 height 24
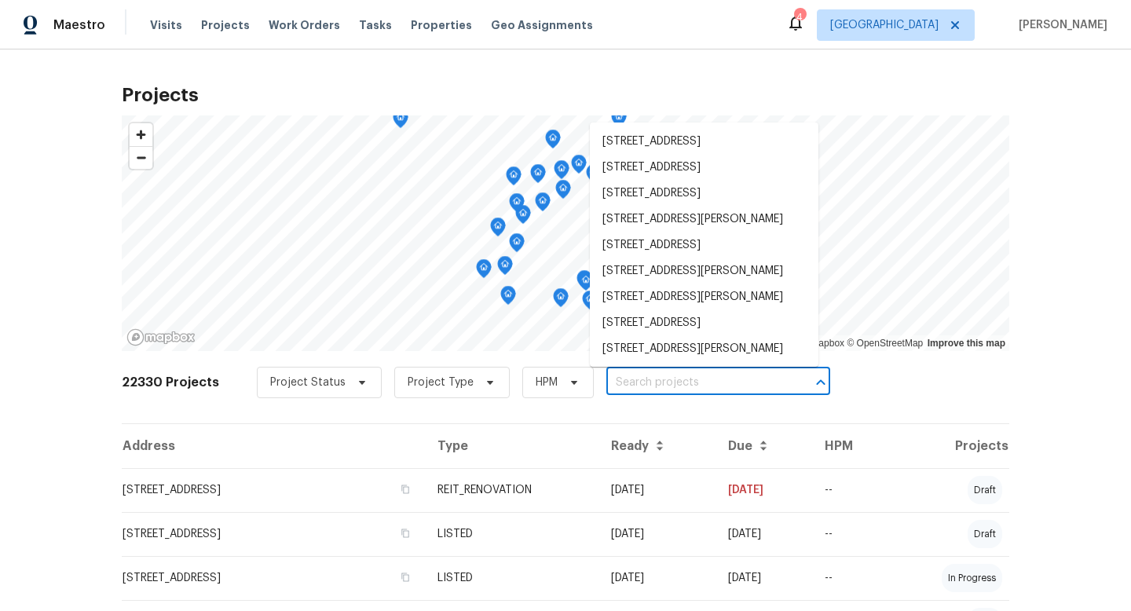
paste input "8471 SW 198th St"
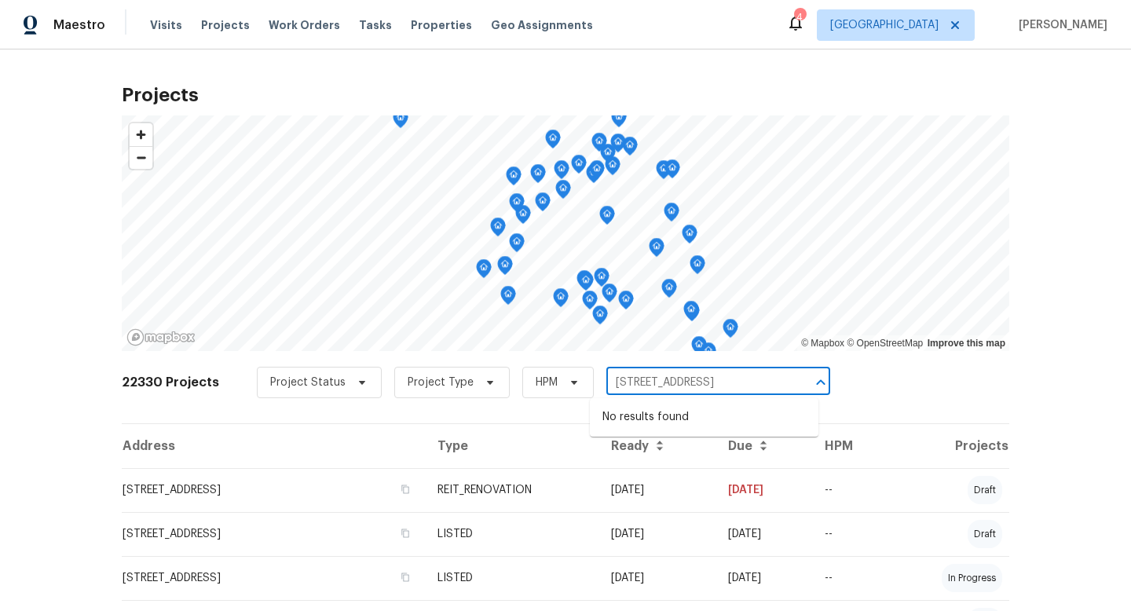
type input "[STREET_ADDRESS]"
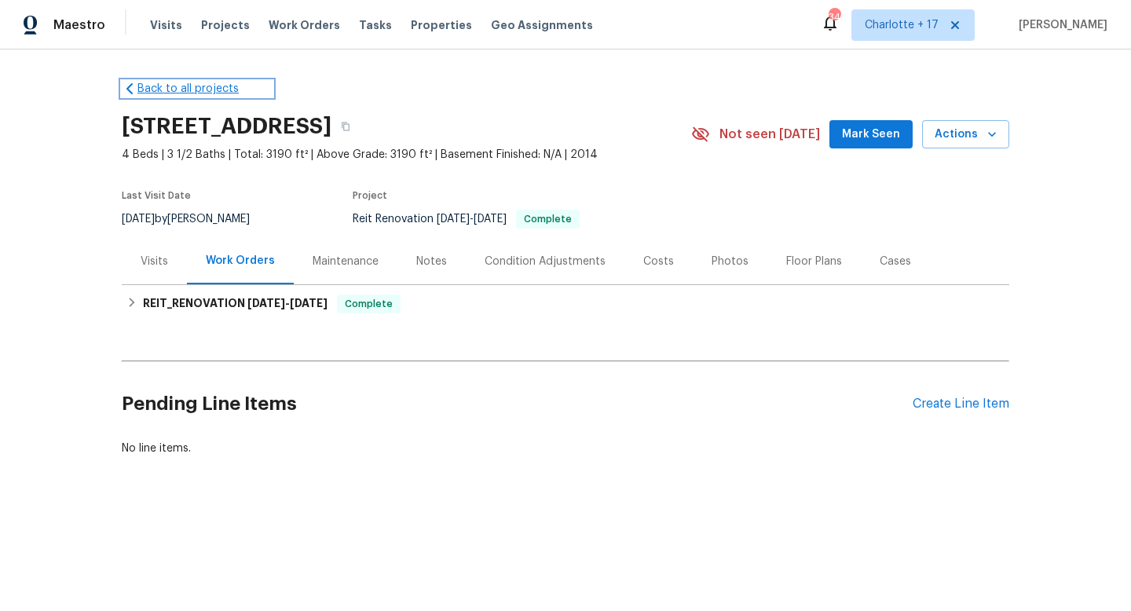
click at [177, 85] on link "Back to all projects" at bounding box center [197, 89] width 151 height 16
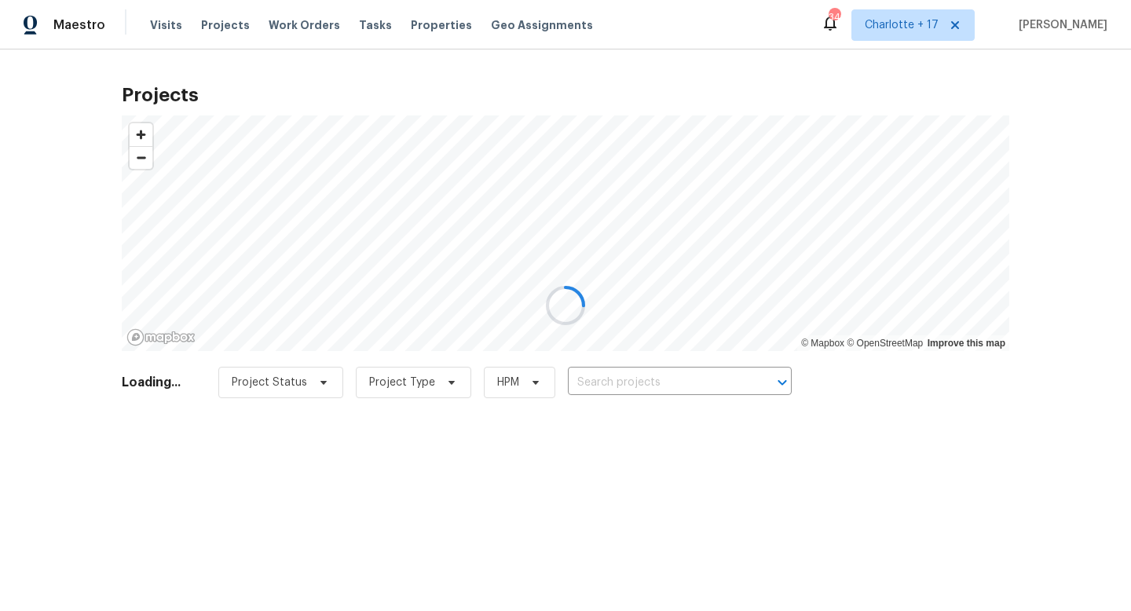
click at [624, 381] on div at bounding box center [565, 305] width 1131 height 611
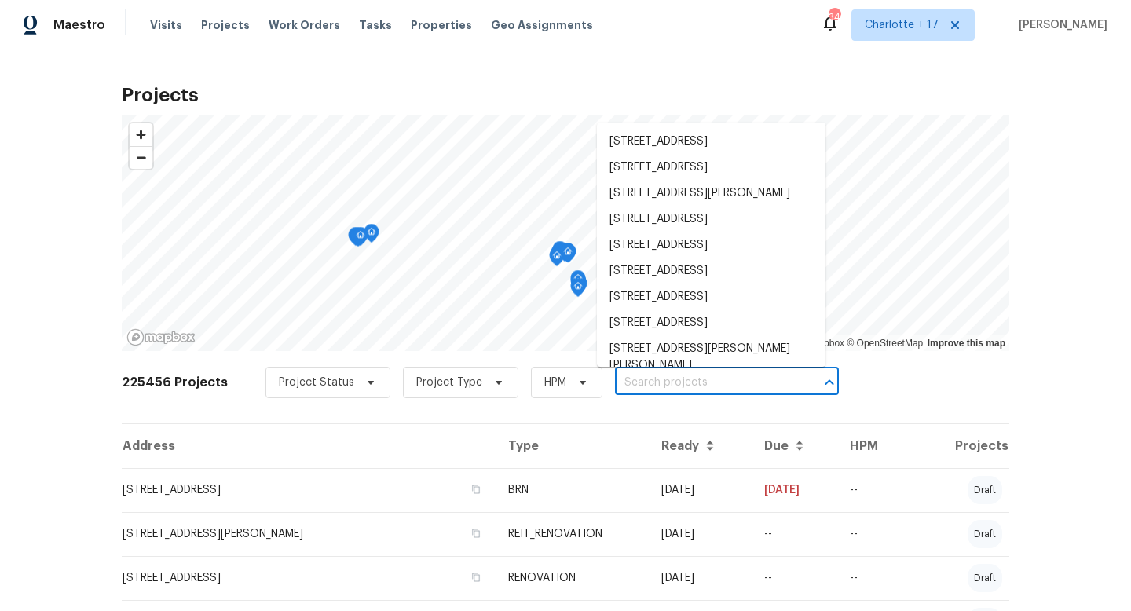
click at [615, 383] on input "text" at bounding box center [705, 383] width 180 height 24
paste input "8471 SW 198th St"
type input "8471 SW 198th St"
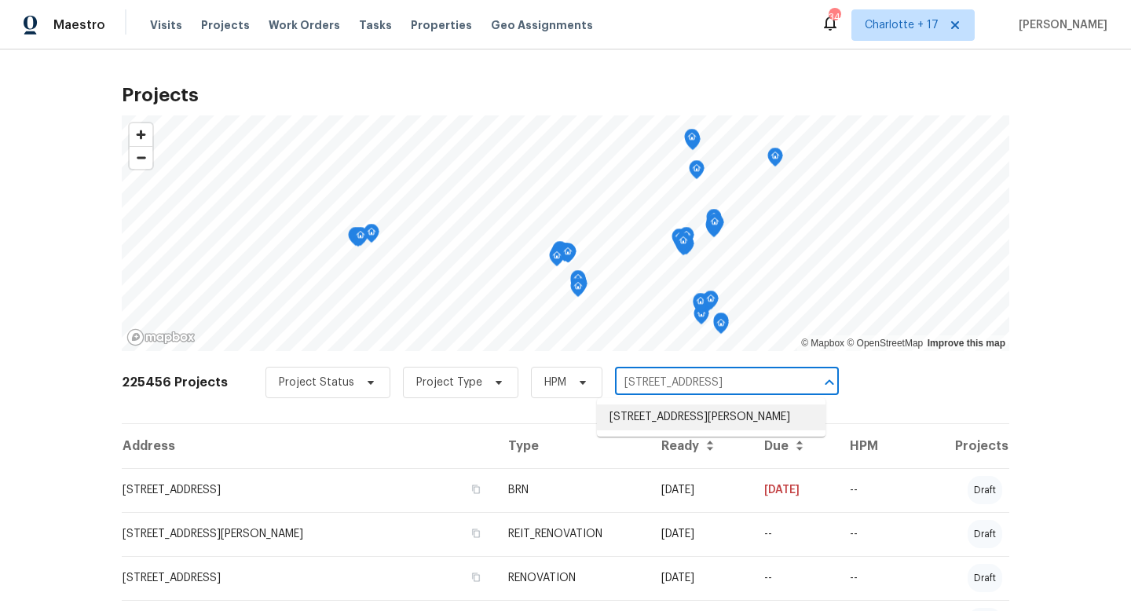
click at [675, 413] on li "8471 SW 198th St, Cutler Bay, FL 33189" at bounding box center [711, 417] width 228 height 26
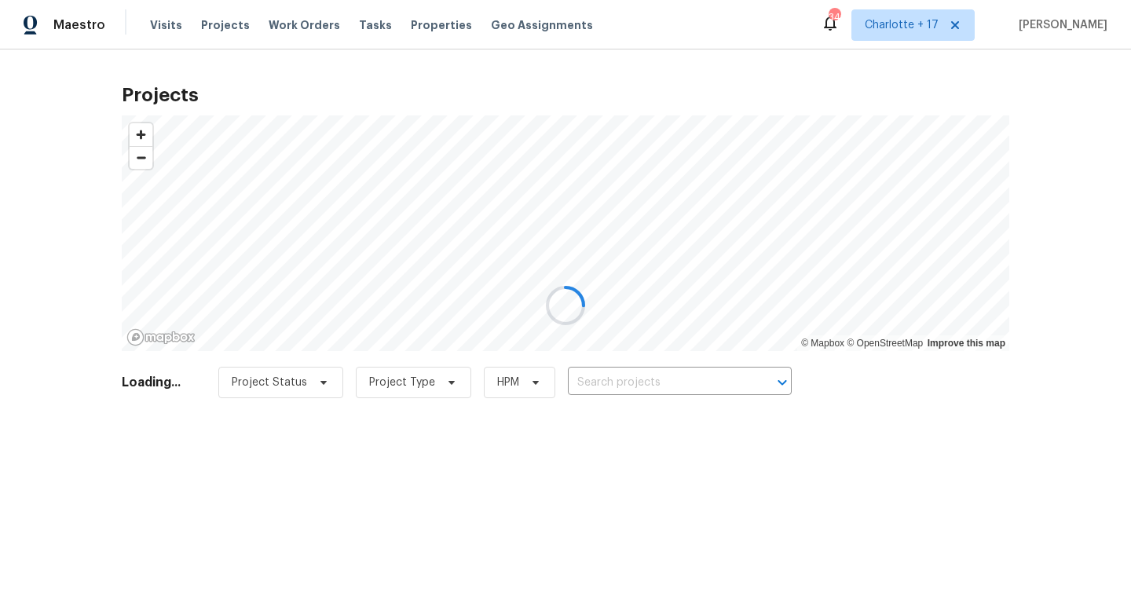
type input "8471 SW 198th St, Cutler Bay, FL 33189"
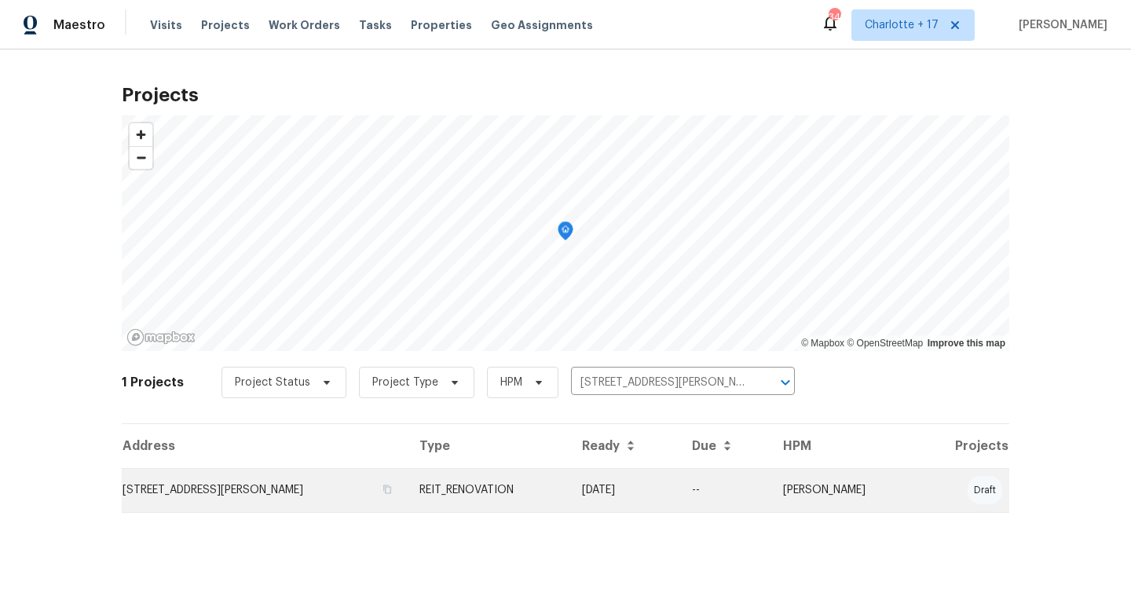
click at [517, 485] on td "REIT_RENOVATION" at bounding box center [488, 490] width 163 height 44
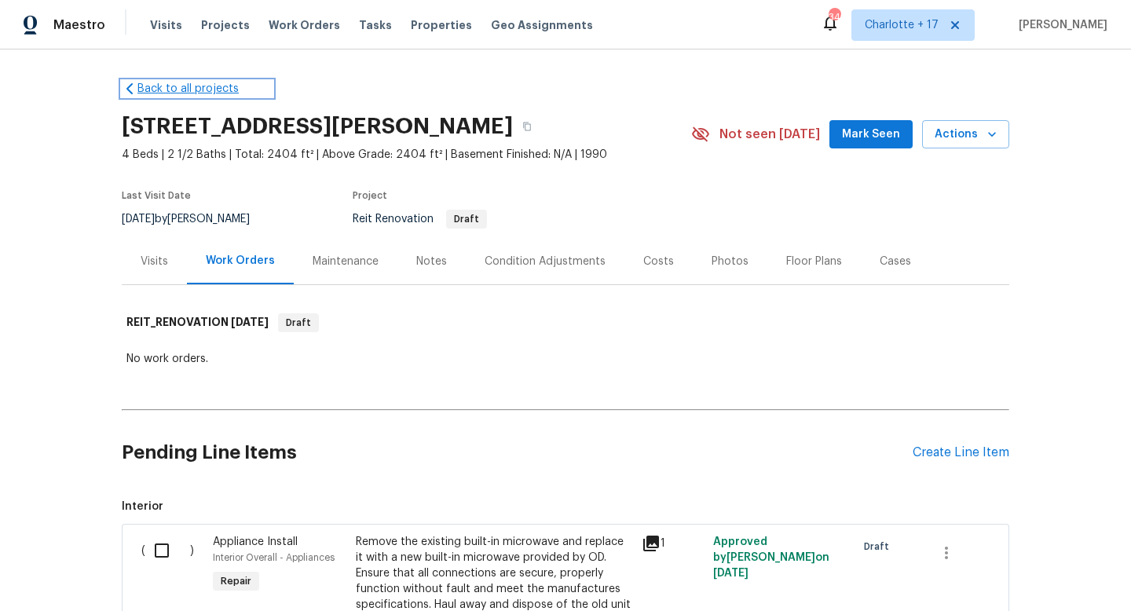
click at [148, 86] on link "Back to all projects" at bounding box center [197, 89] width 151 height 16
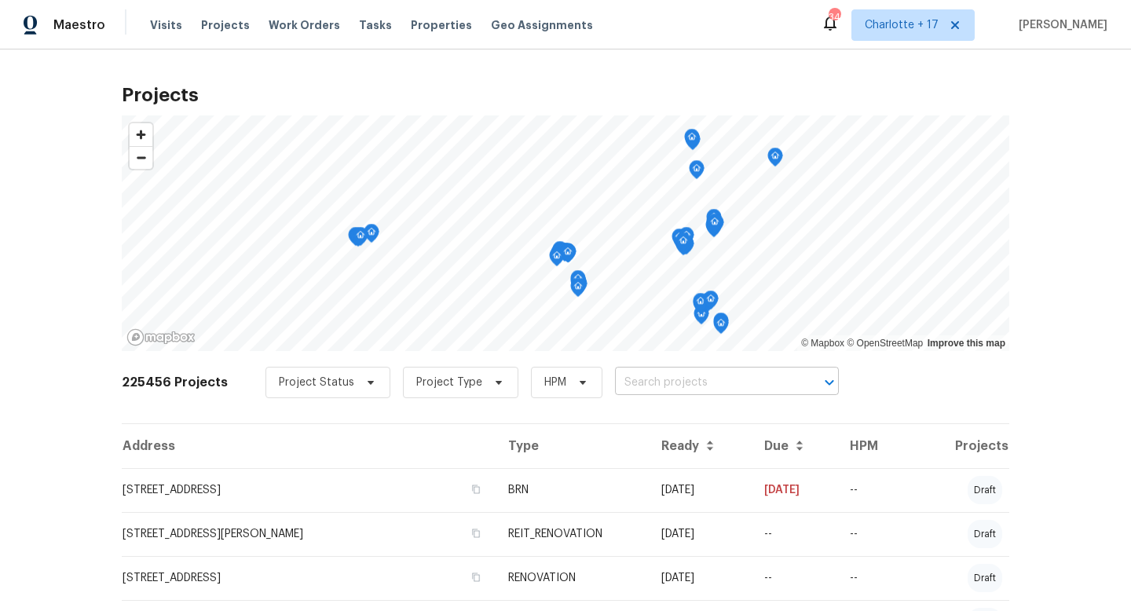
click at [615, 379] on input "text" at bounding box center [705, 383] width 180 height 24
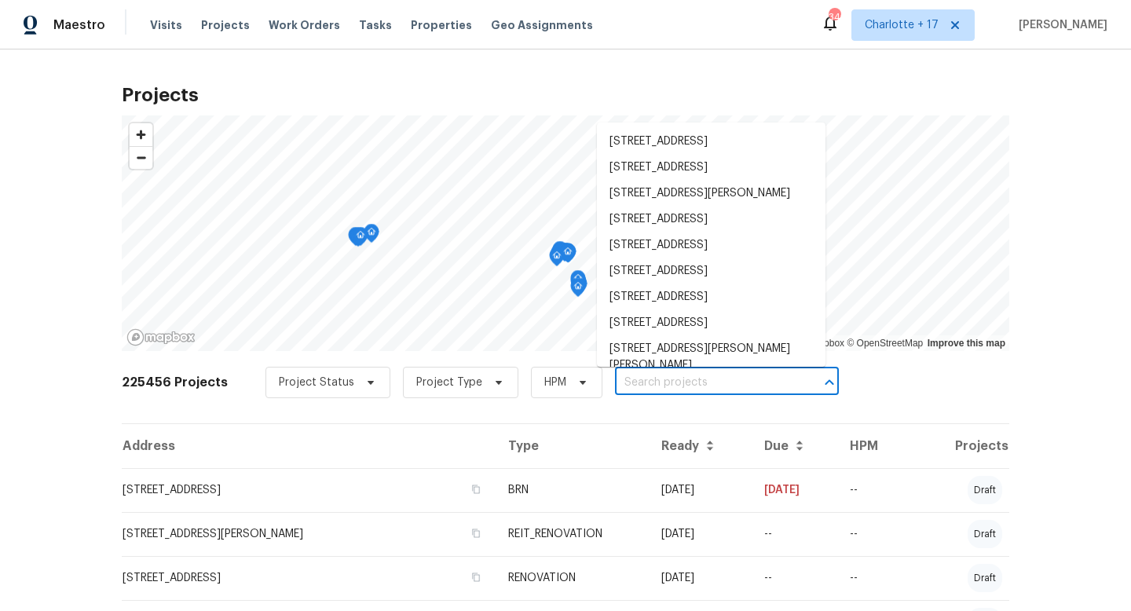
paste input "4827 Elese St, Orlando, FL 32811"
type input "4827 Elese St, Orlando, FL 32811"
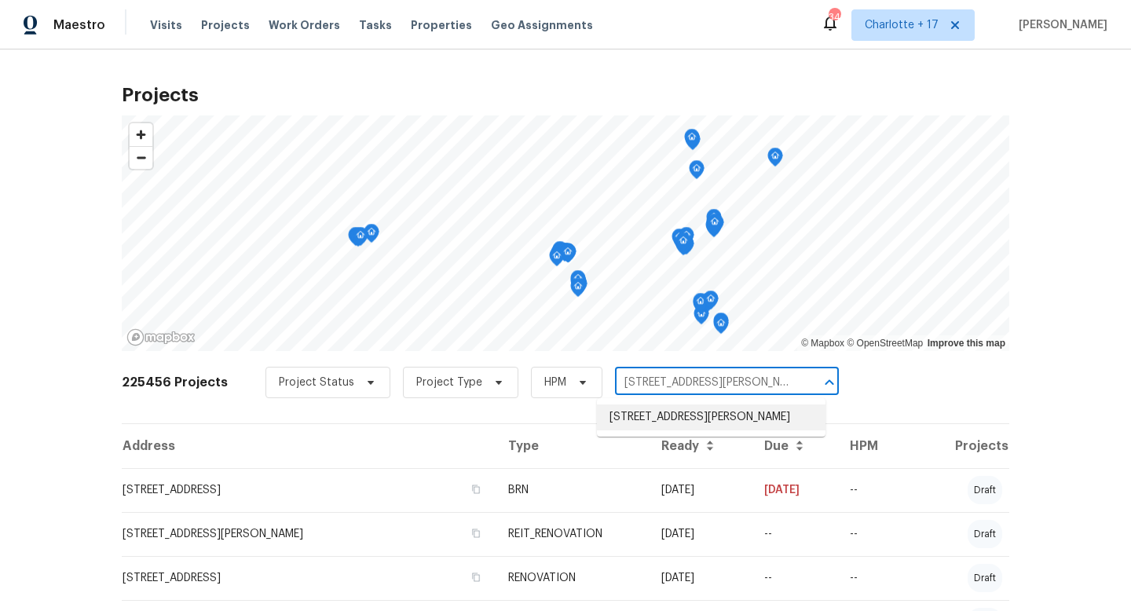
click at [632, 415] on li "4827 Elese St, Orlando, FL 32811" at bounding box center [711, 417] width 228 height 26
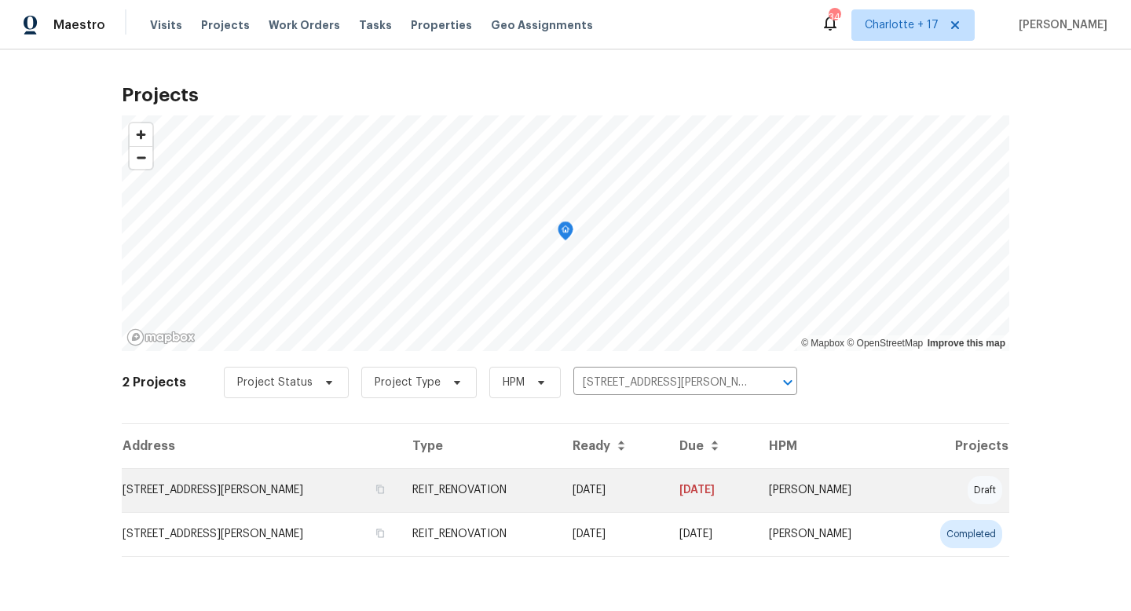
click at [246, 488] on td "4827 Elese St, Orlando, FL 32811" at bounding box center [261, 490] width 278 height 44
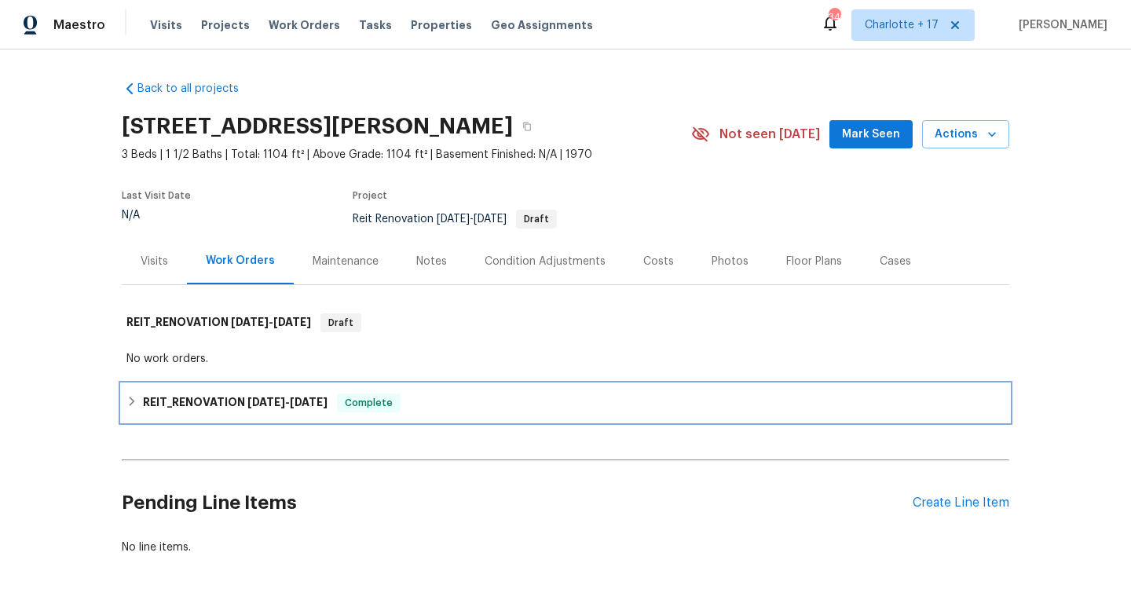
click at [247, 397] on span "7/8/25" at bounding box center [266, 402] width 38 height 11
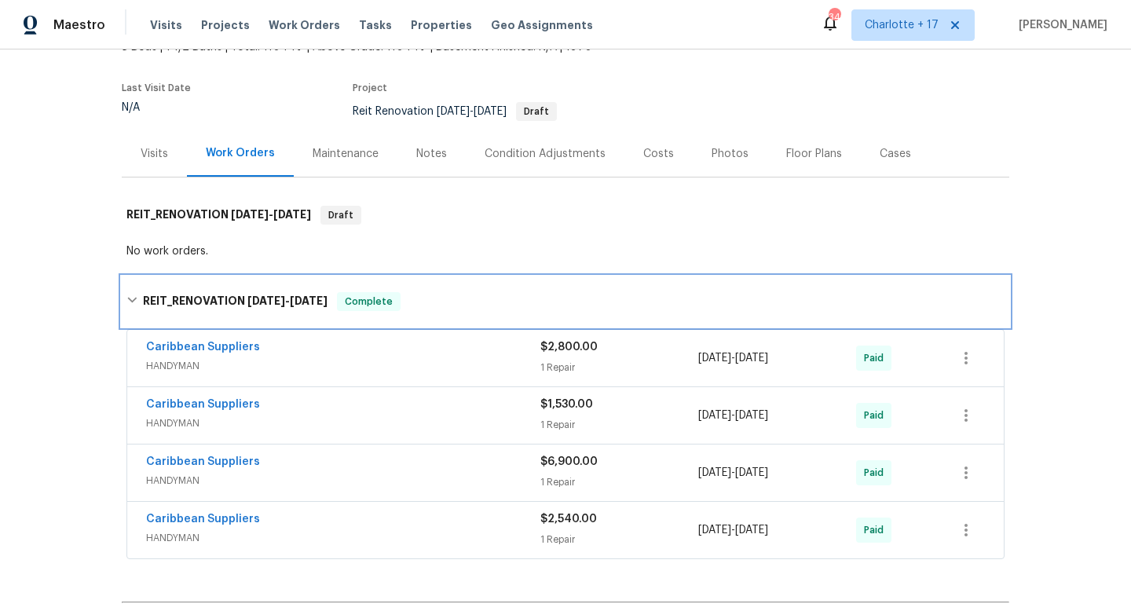
scroll to position [168, 0]
